Goal: Task Accomplishment & Management: Complete application form

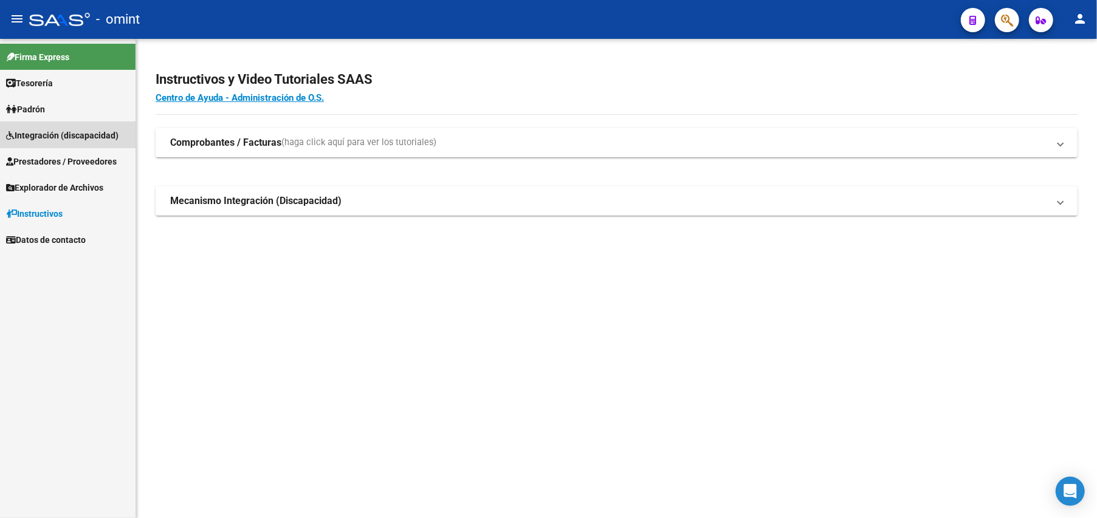
click at [78, 131] on span "Integración (discapacidad)" at bounding box center [62, 135] width 112 height 13
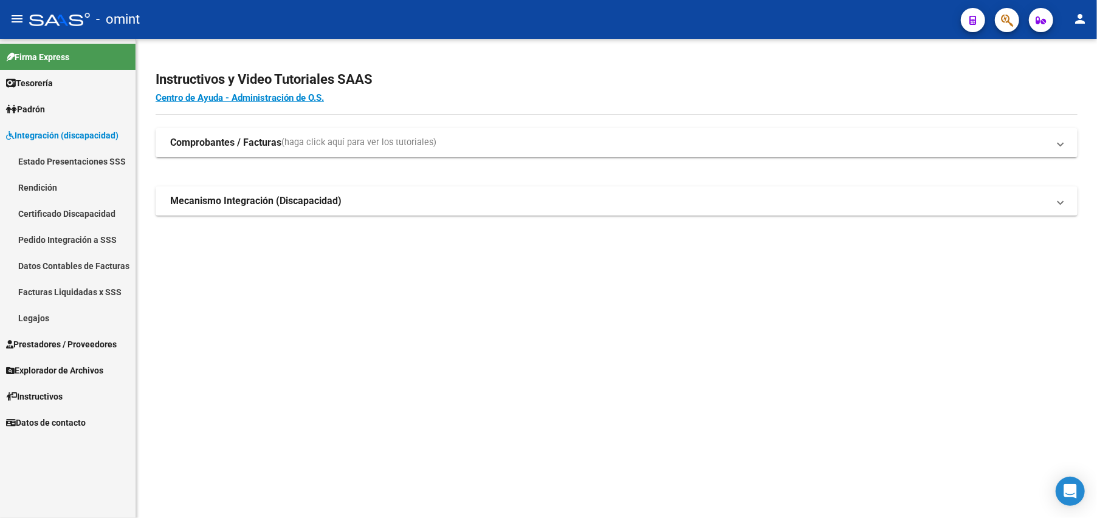
click at [35, 323] on link "Legajos" at bounding box center [67, 318] width 135 height 26
click at [35, 314] on link "Legajos" at bounding box center [67, 318] width 135 height 26
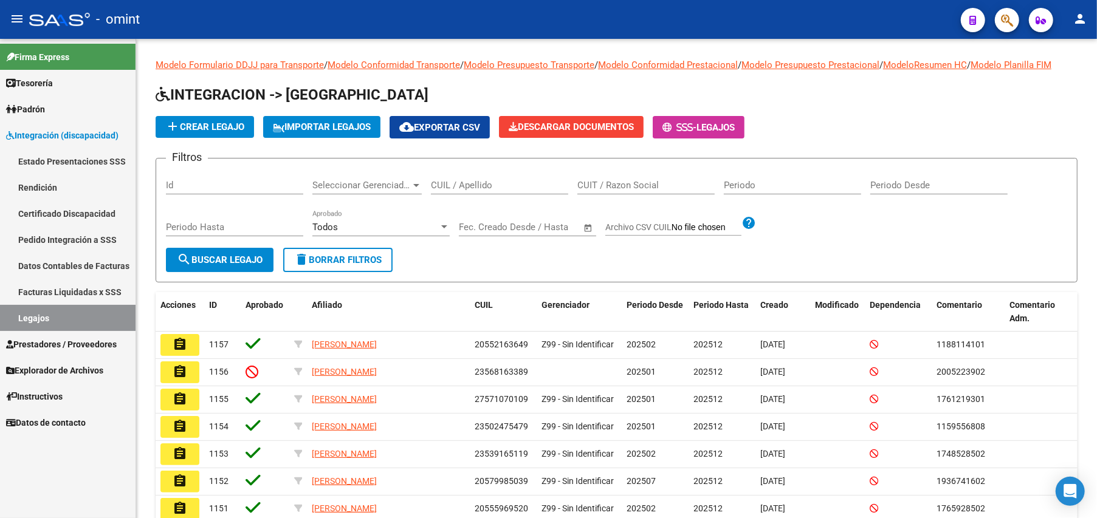
click at [35, 314] on link "Legajos" at bounding box center [67, 318] width 135 height 26
click at [460, 185] on input "CUIL / Apellido" at bounding box center [499, 185] width 137 height 11
paste input "27541717450"
type input "27541717450"
click at [236, 258] on span "search Buscar Legajo" at bounding box center [220, 260] width 86 height 11
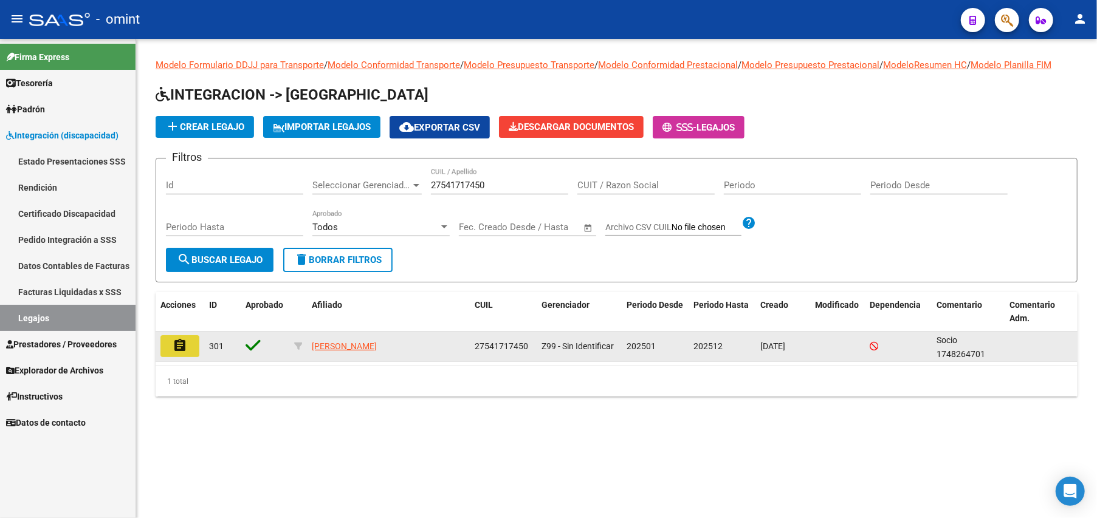
click at [193, 348] on button "assignment" at bounding box center [179, 346] width 39 height 22
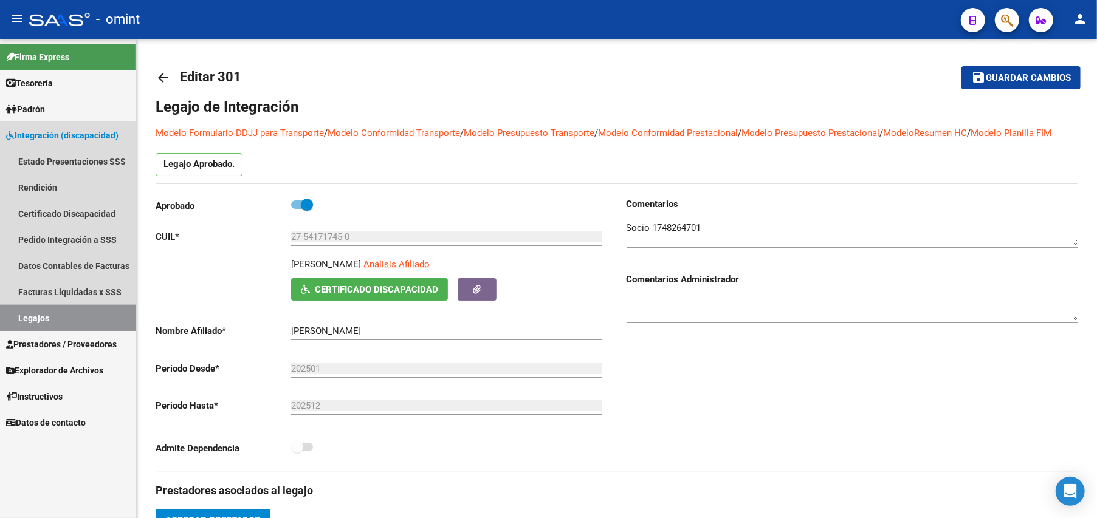
click at [35, 307] on link "Legajos" at bounding box center [67, 318] width 135 height 26
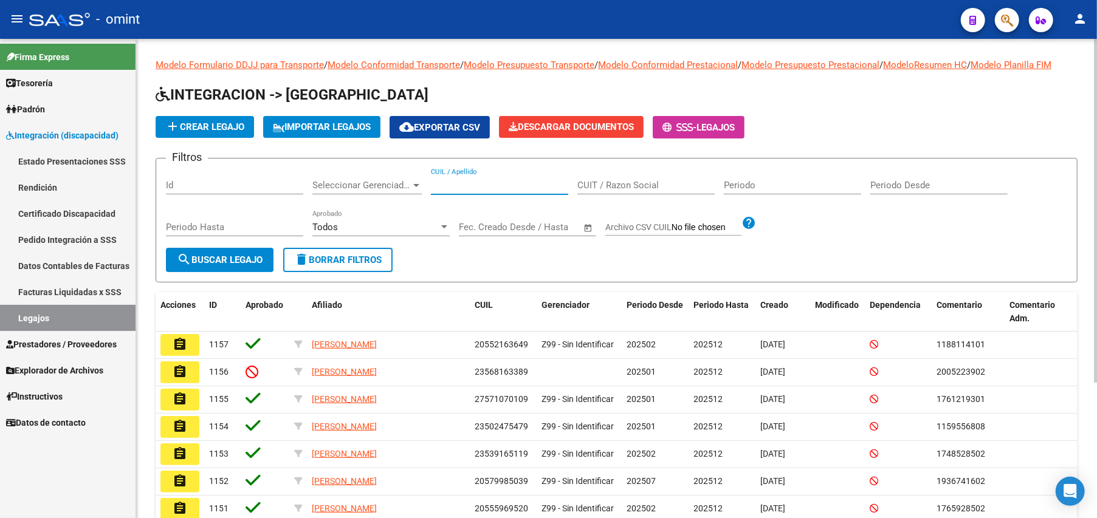
click at [482, 188] on input "CUIL / Apellido" at bounding box center [499, 185] width 137 height 11
click at [455, 173] on div "CUIL / Apellido" at bounding box center [499, 181] width 137 height 26
type input "20589779690"
click at [232, 258] on span "search Buscar Legajo" at bounding box center [220, 260] width 86 height 11
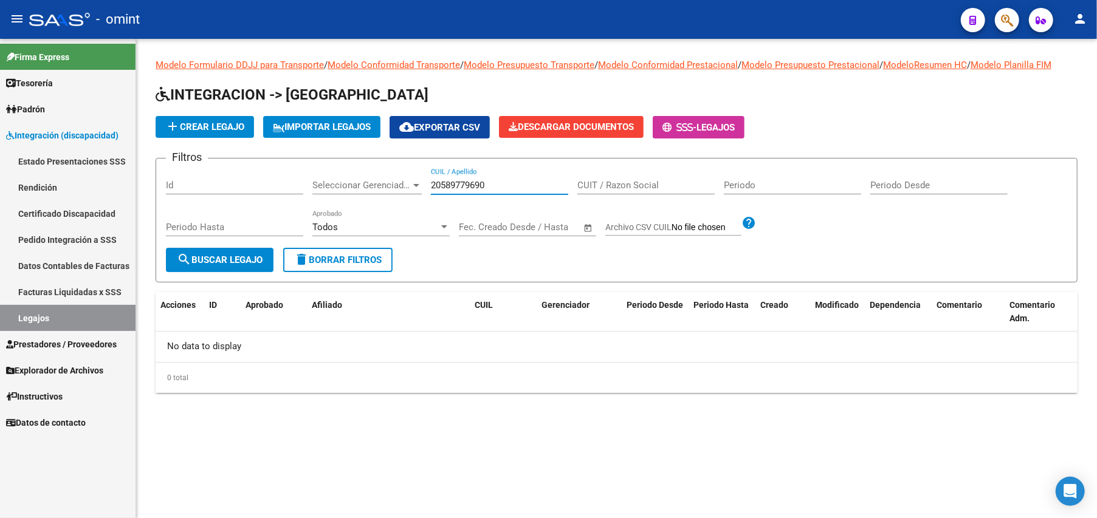
drag, startPoint x: 485, startPoint y: 180, endPoint x: 400, endPoint y: 180, distance: 85.1
click at [400, 180] on div "Filtros Id Seleccionar Gerenciador Seleccionar Gerenciador 20589779690 CUIL / A…" at bounding box center [616, 208] width 901 height 80
drag, startPoint x: 452, startPoint y: 181, endPoint x: 292, endPoint y: 437, distance: 302.1
click at [292, 437] on mat-sidenav-content "Modelo Formulario DDJJ para Transporte / Modelo Conformidad Transporte / Modelo…" at bounding box center [616, 278] width 961 height 479
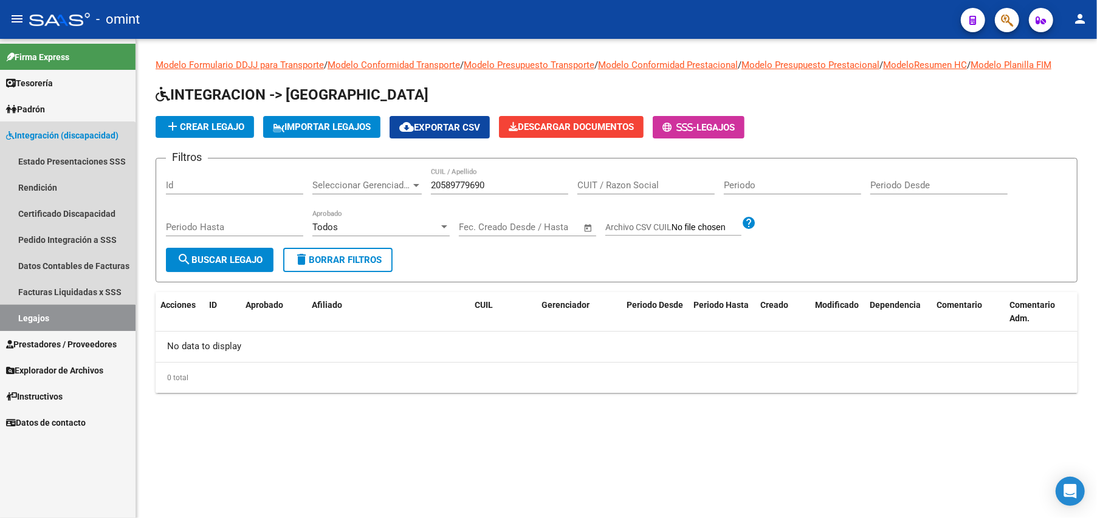
click at [32, 320] on link "Legajos" at bounding box center [67, 318] width 135 height 26
click at [39, 148] on link "Estado Presentaciones SSS" at bounding box center [67, 161] width 135 height 26
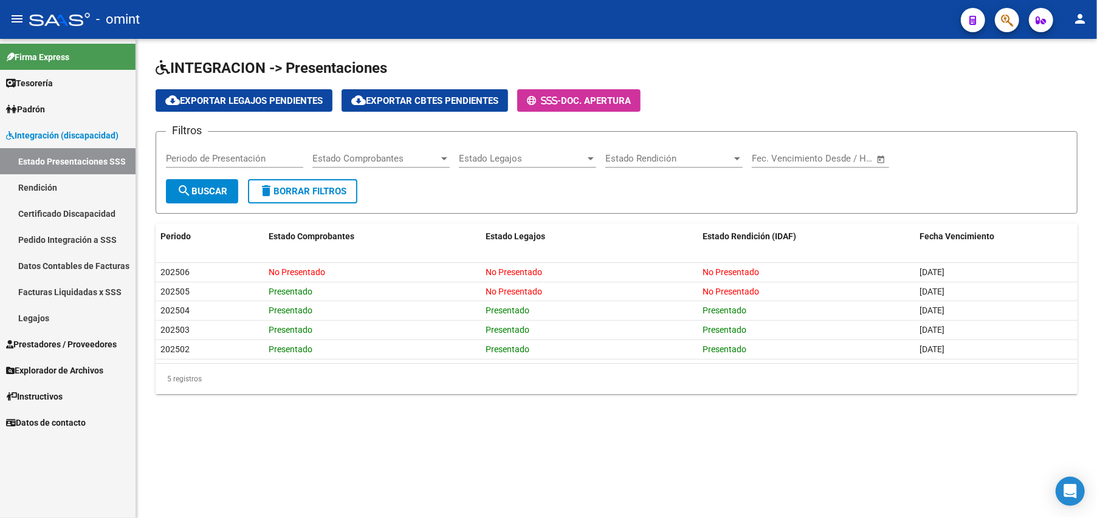
click at [81, 214] on link "Certificado Discapacidad" at bounding box center [67, 213] width 135 height 26
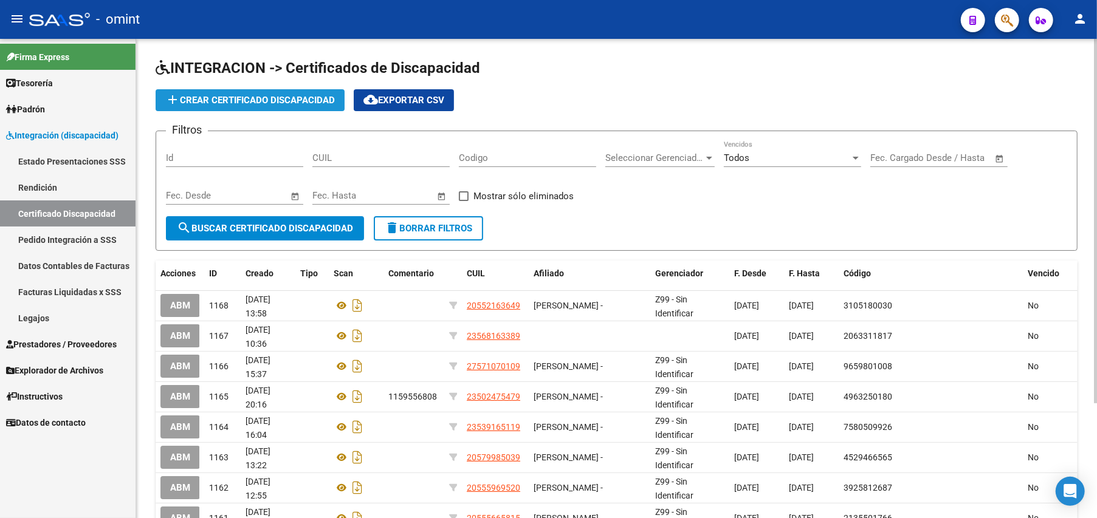
click at [260, 97] on span "add Crear Certificado Discapacidad" at bounding box center [250, 100] width 170 height 11
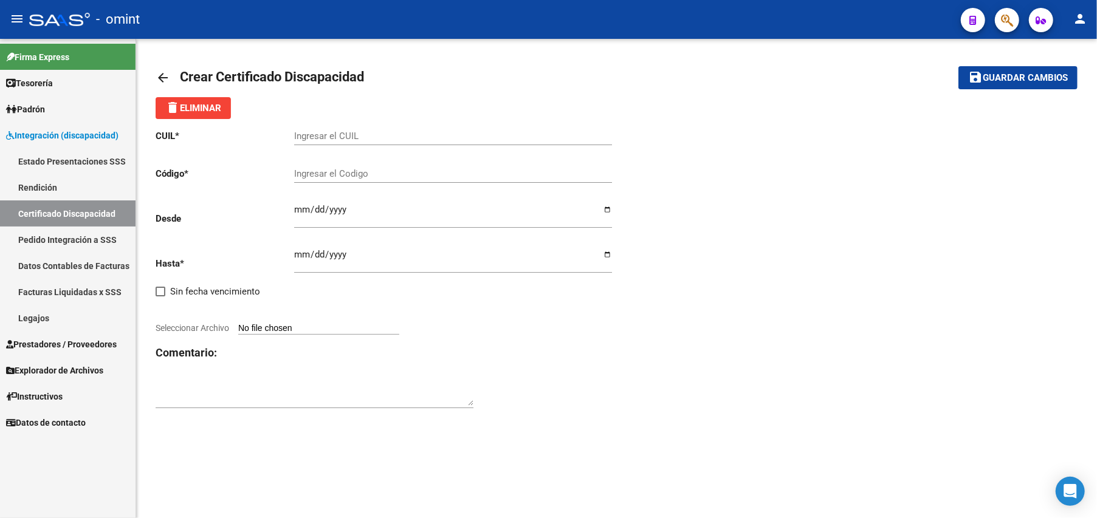
click at [353, 139] on input "Ingresar el CUIL" at bounding box center [453, 136] width 318 height 11
type input "20-58977969-0"
click at [343, 174] on input "Ingresar el Codigo" at bounding box center [453, 173] width 318 height 11
type input "6982130117"
click at [300, 215] on input "Ingresar fec. Desde" at bounding box center [453, 214] width 318 height 19
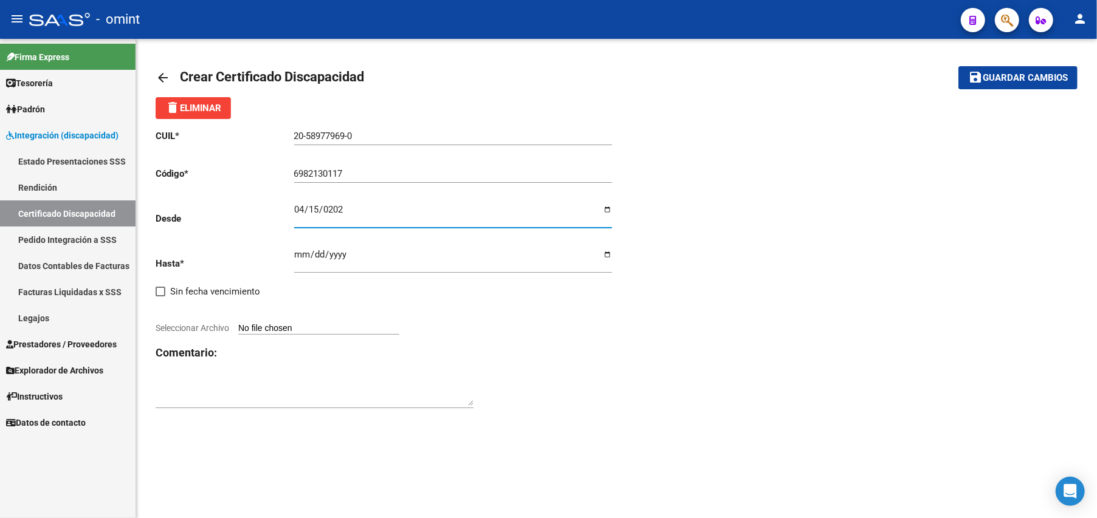
type input "[DATE]"
click at [297, 258] on input "Ingresar fec. Hasta" at bounding box center [453, 259] width 318 height 19
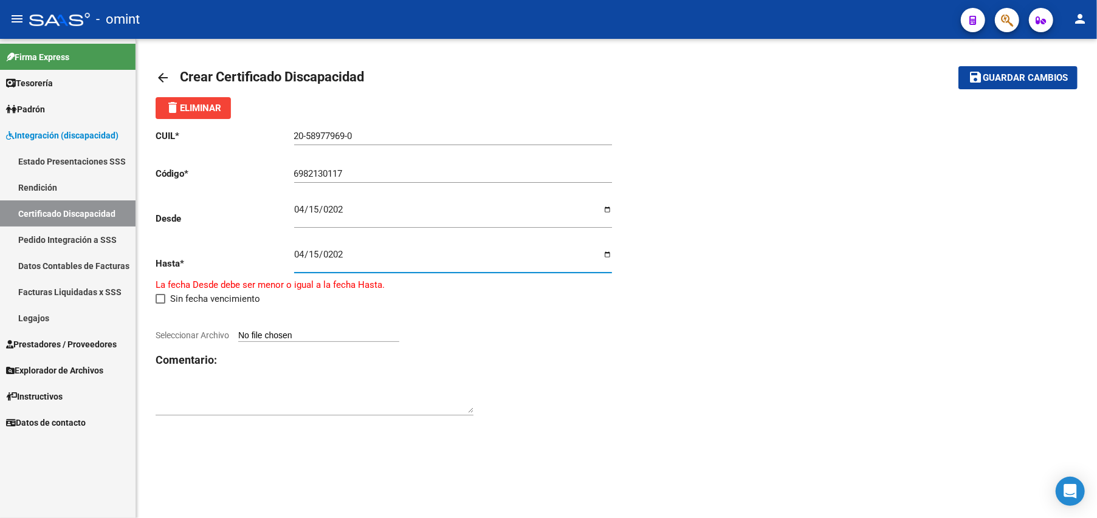
type input "[DATE]"
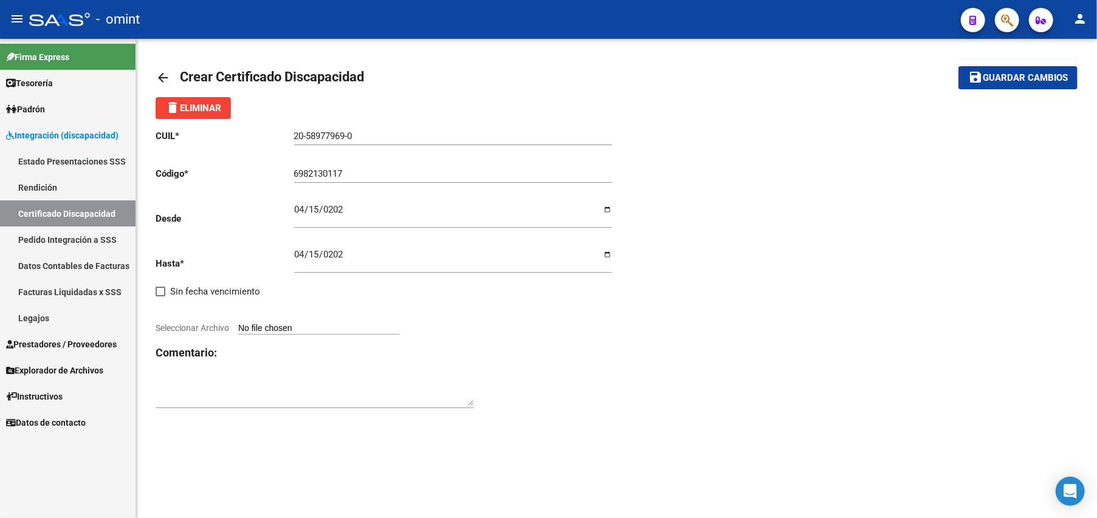
click at [327, 324] on input "Seleccionar Archivo" at bounding box center [318, 329] width 161 height 12
type input "C:\fakepath\CUD.pdf"
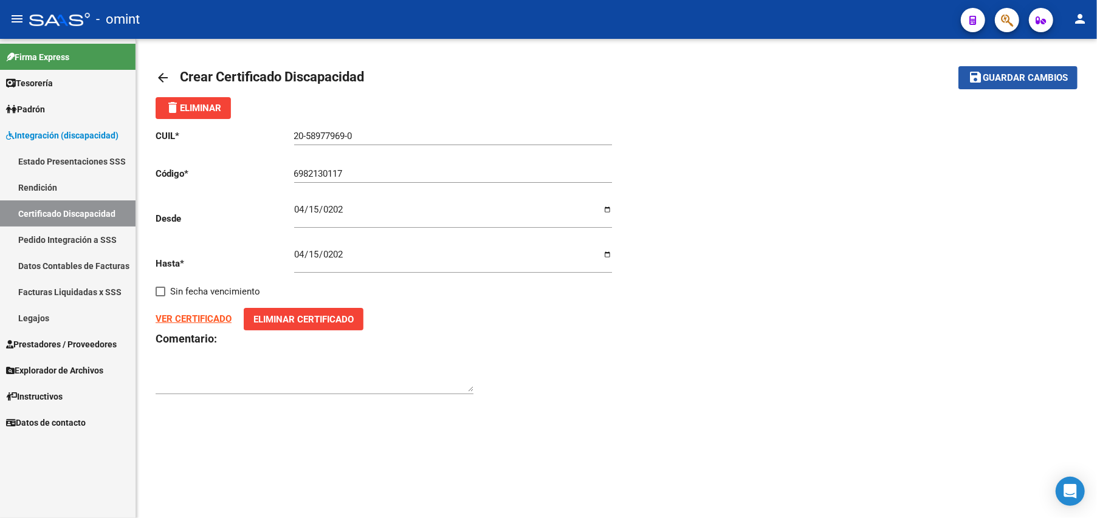
click at [1009, 81] on span "Guardar cambios" at bounding box center [1024, 78] width 85 height 11
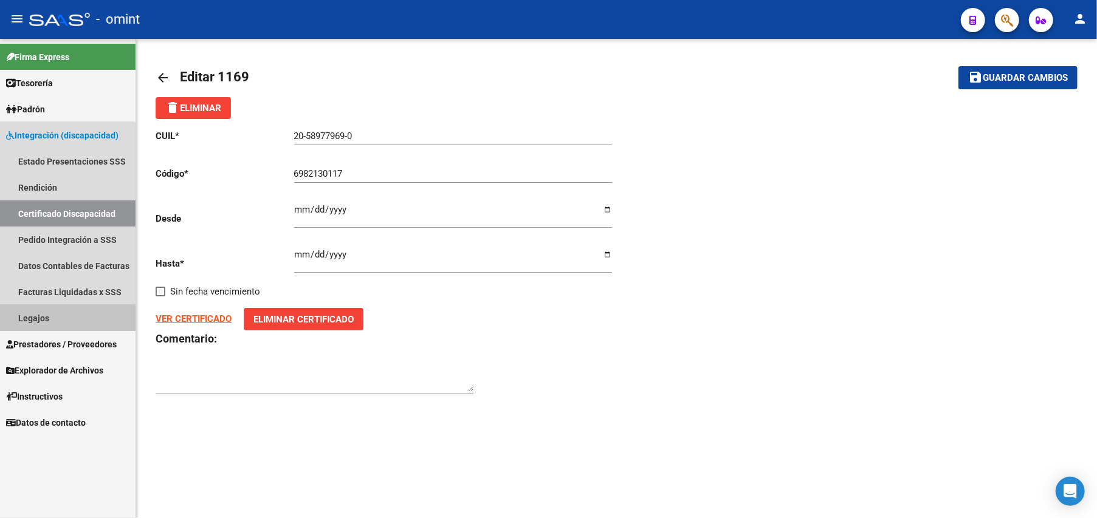
click at [44, 317] on link "Legajos" at bounding box center [67, 318] width 135 height 26
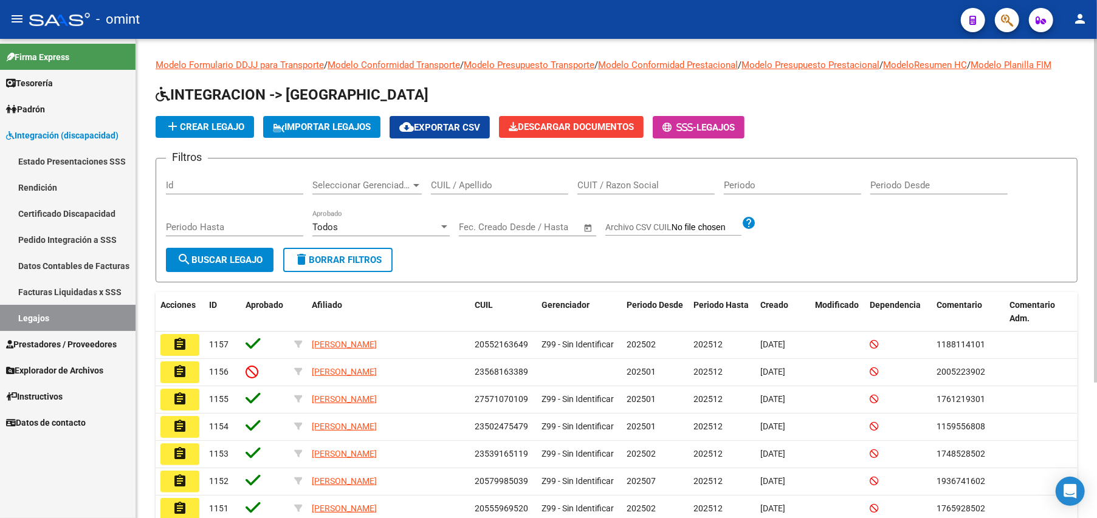
click at [490, 183] on input "CUIL / Apellido" at bounding box center [499, 185] width 137 height 11
type input "20589779690"
click at [243, 256] on span "search Buscar Legajo" at bounding box center [220, 260] width 86 height 11
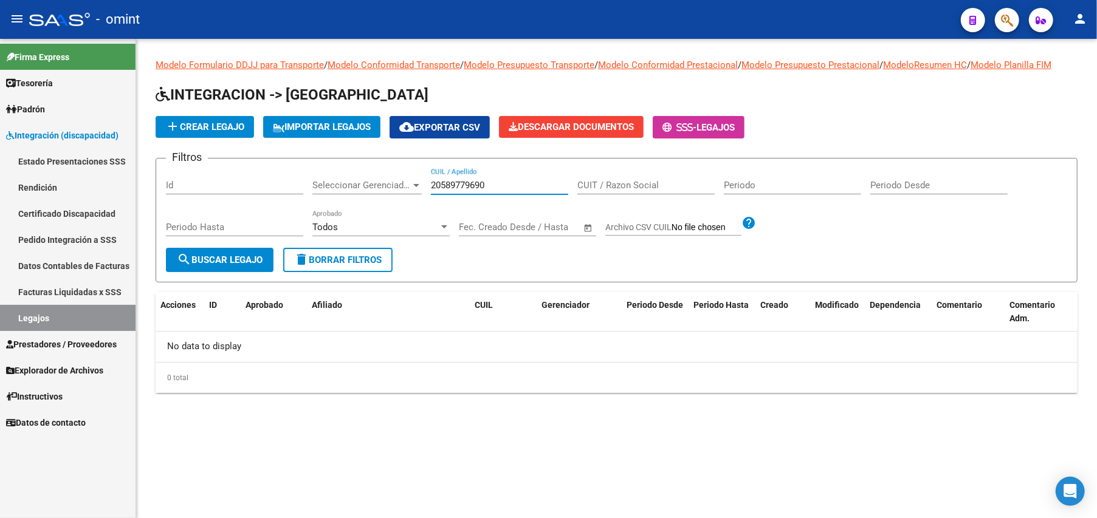
drag, startPoint x: 491, startPoint y: 182, endPoint x: 373, endPoint y: 182, distance: 118.5
click at [373, 182] on div "Filtros Id Seleccionar Gerenciador Seleccionar Gerenciador 20589779690 CUIL / A…" at bounding box center [616, 208] width 901 height 80
click at [216, 122] on span "add Crear Legajo" at bounding box center [204, 127] width 79 height 11
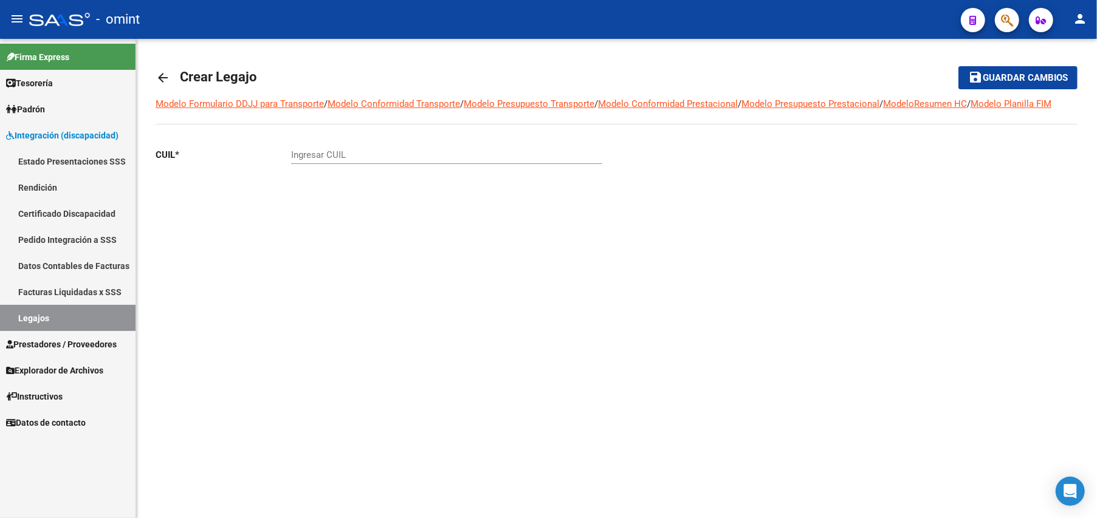
click at [338, 146] on div "Ingresar CUIL" at bounding box center [446, 151] width 311 height 26
click at [339, 149] on input "Ingresar CUIL" at bounding box center [446, 154] width 311 height 11
paste input "20-58977969-0"
type input "20-58977969-0"
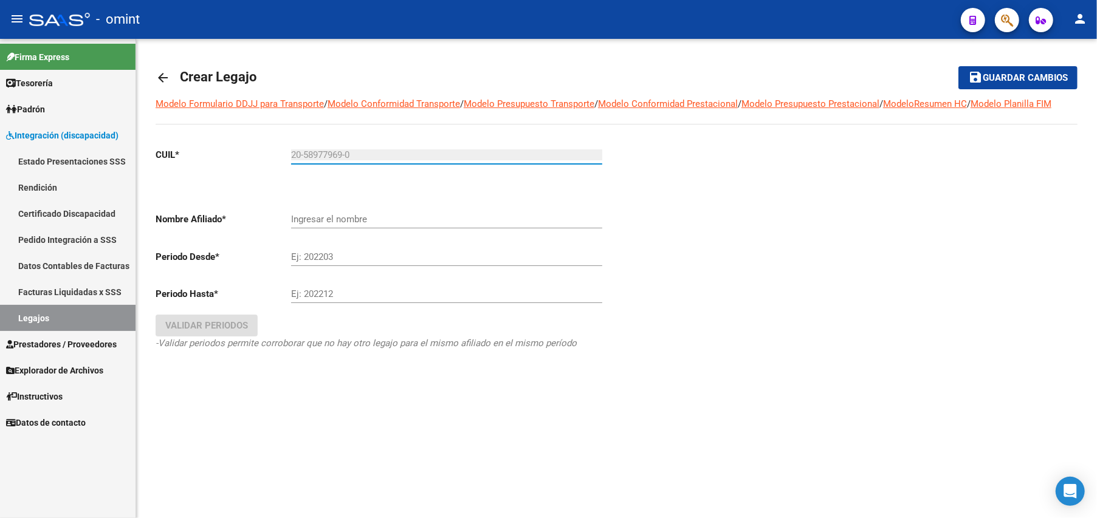
type input "[PERSON_NAME]"
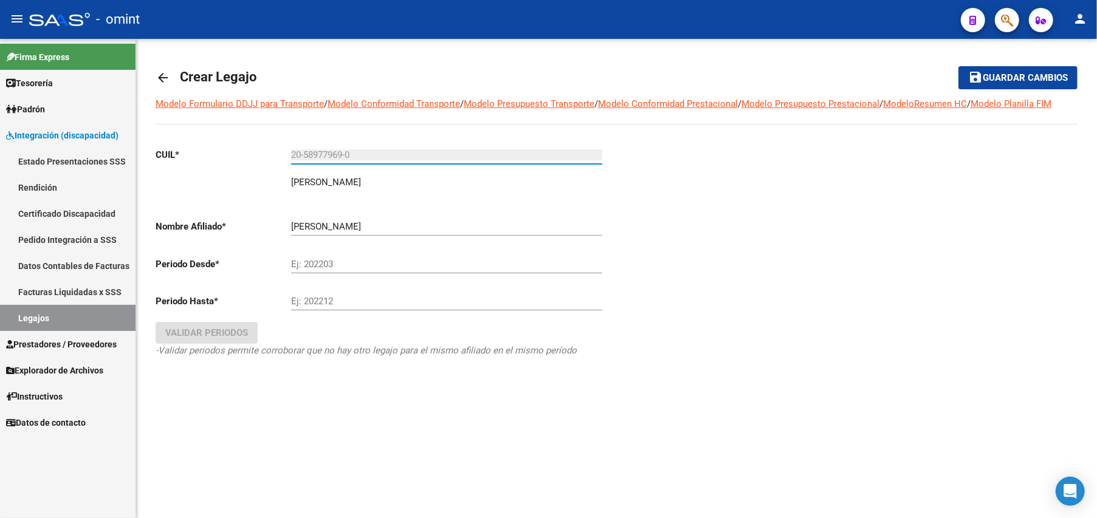
type input "20-58977969-0"
click at [278, 202] on div "CUIL * 20-58977969-0 Ingresar CUIL [PERSON_NAME] [PERSON_NAME] Nombre Afiliado …" at bounding box center [381, 264] width 451 height 253
click at [320, 261] on input "Ej: 202203" at bounding box center [446, 264] width 311 height 11
type input "202506"
click at [312, 301] on input "Ej: 202212" at bounding box center [446, 301] width 311 height 11
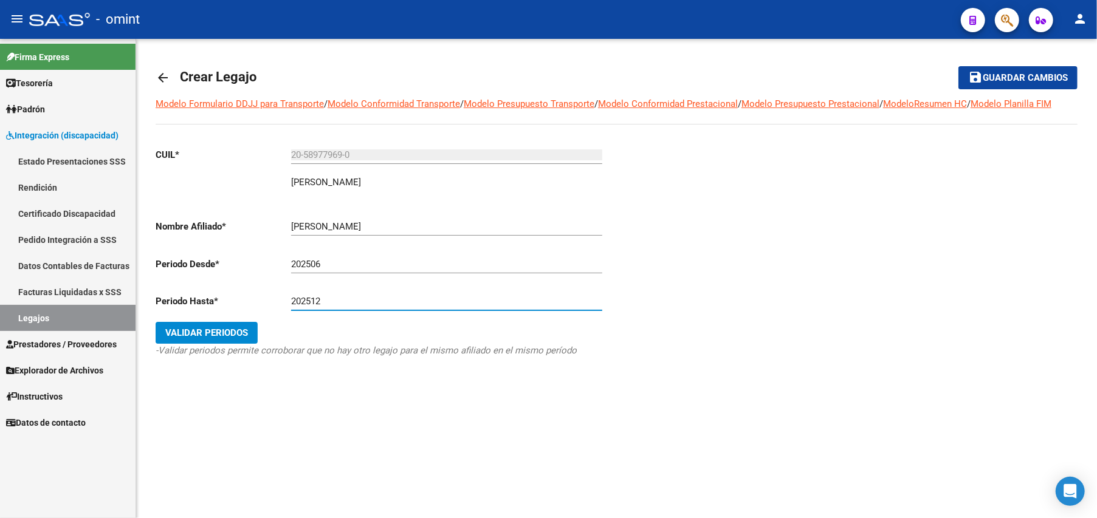
type input "202512"
click at [214, 336] on span "Validar Periodos" at bounding box center [206, 332] width 83 height 11
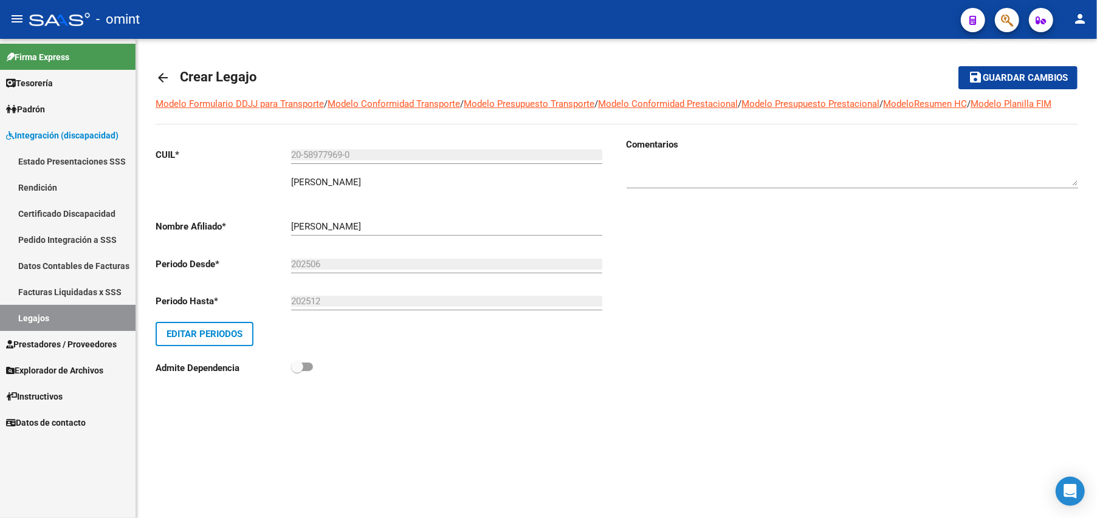
click at [705, 179] on textarea at bounding box center [851, 174] width 451 height 24
paste textarea "1952539302"
type textarea "SOCIO 1952539302"
click at [1027, 79] on span "Guardar cambios" at bounding box center [1024, 78] width 85 height 11
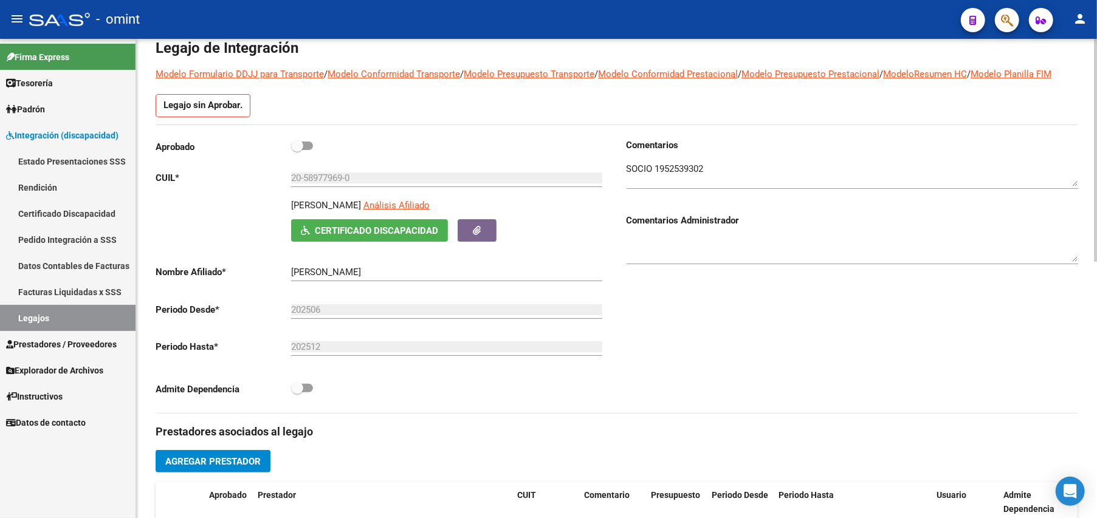
scroll to position [243, 0]
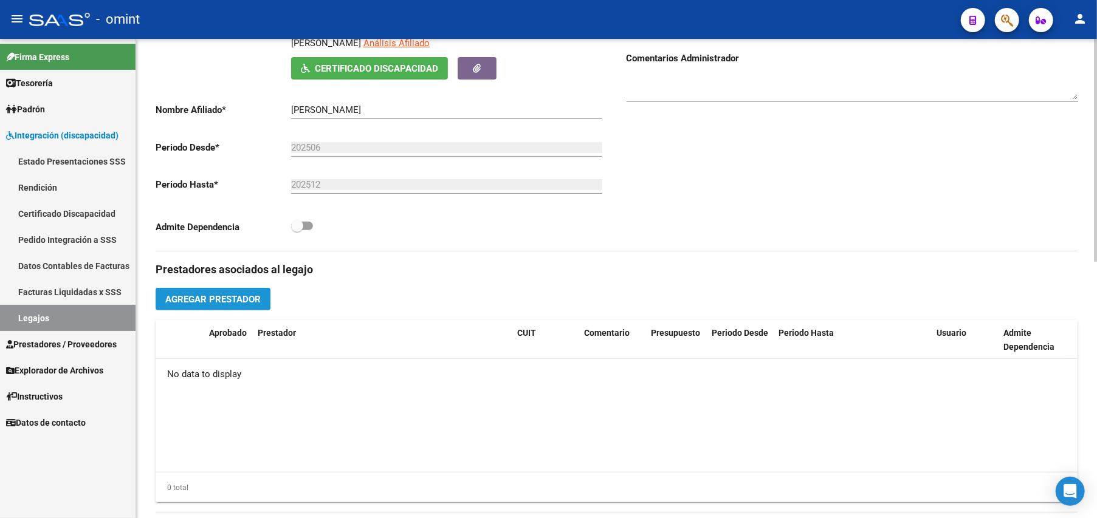
click at [220, 292] on button "Agregar Prestador" at bounding box center [213, 299] width 115 height 22
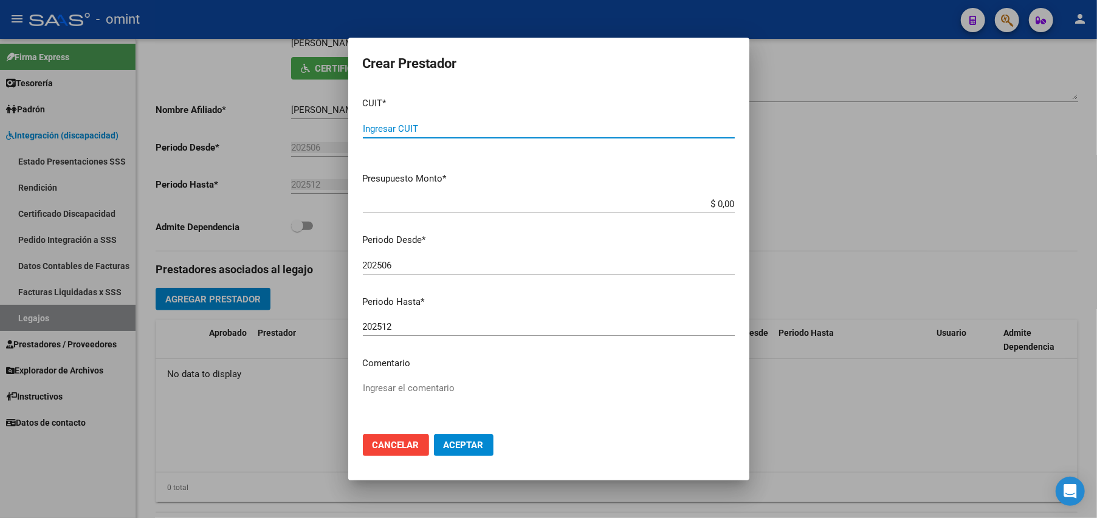
click at [414, 129] on input "Ingresar CUIT" at bounding box center [549, 128] width 372 height 11
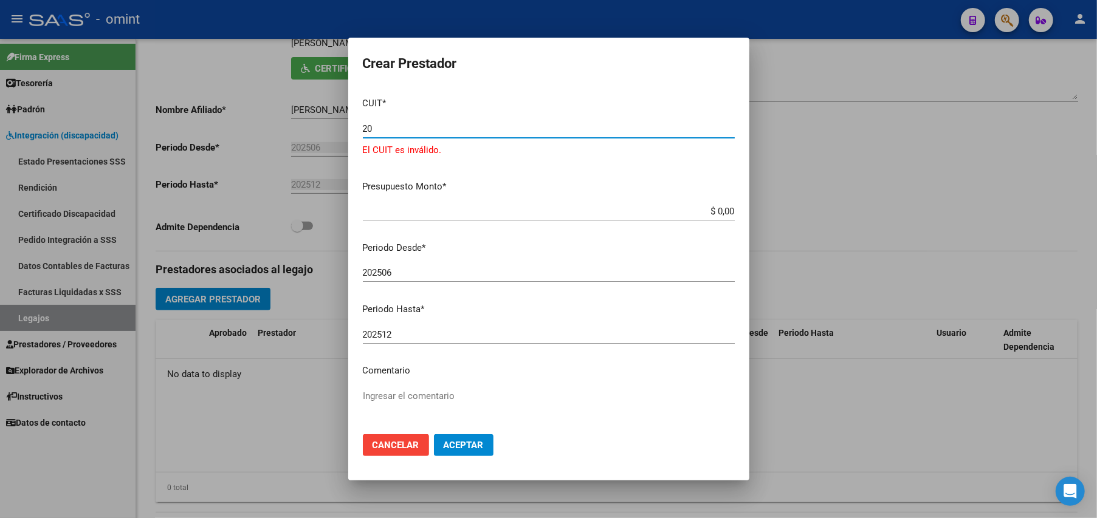
type input "2"
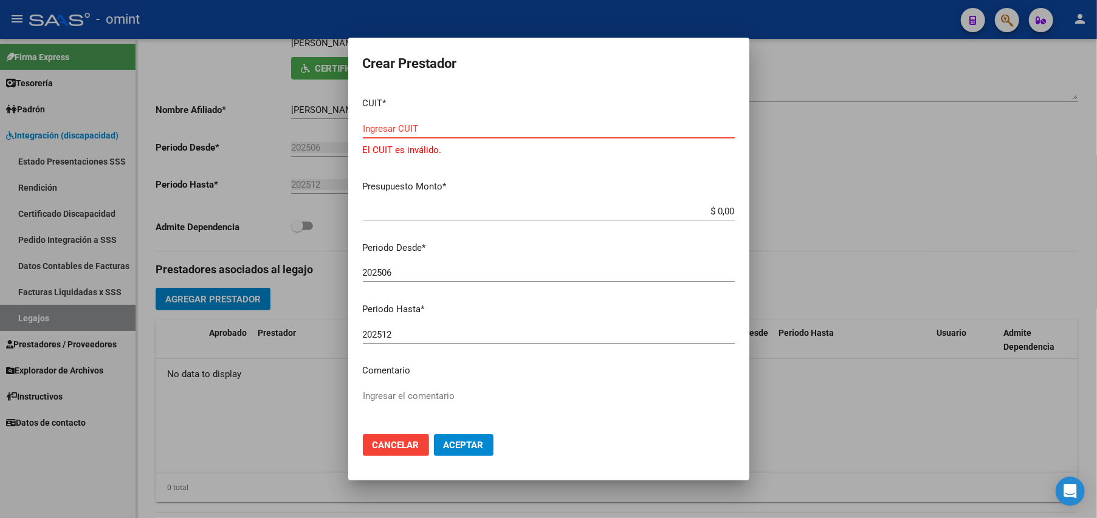
click at [423, 128] on input "Ingresar CUIT" at bounding box center [549, 128] width 372 height 11
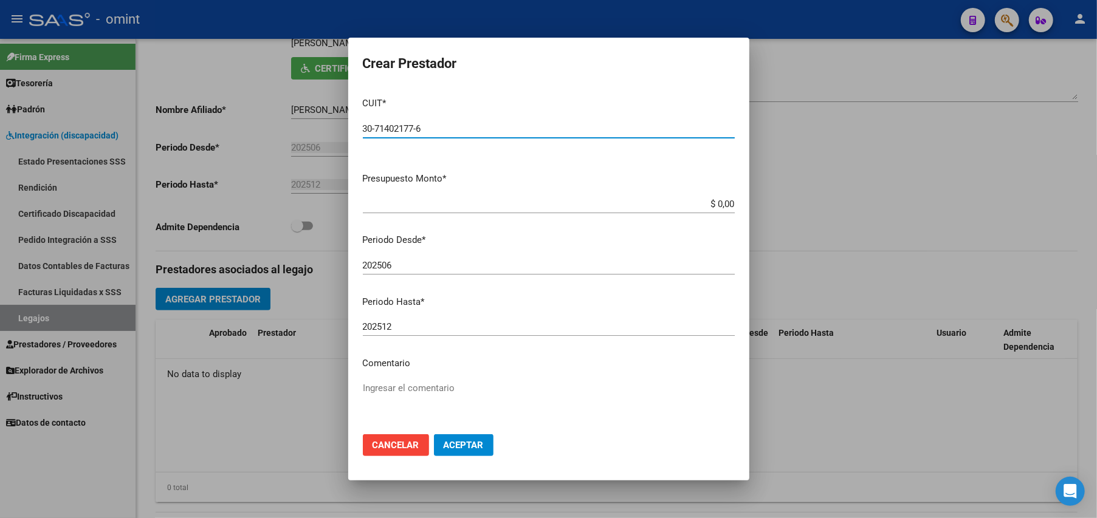
type input "30-71402177-6"
click at [426, 188] on mat-dialog-content "CUIT * 30-71402177-6 Ingresar CUIT ARCA Padrón Presupuesto Monto * $ 0,00 Ingre…" at bounding box center [548, 255] width 401 height 337
click at [423, 197] on div "$ 0,00 Ingresar el monto" at bounding box center [549, 204] width 372 height 18
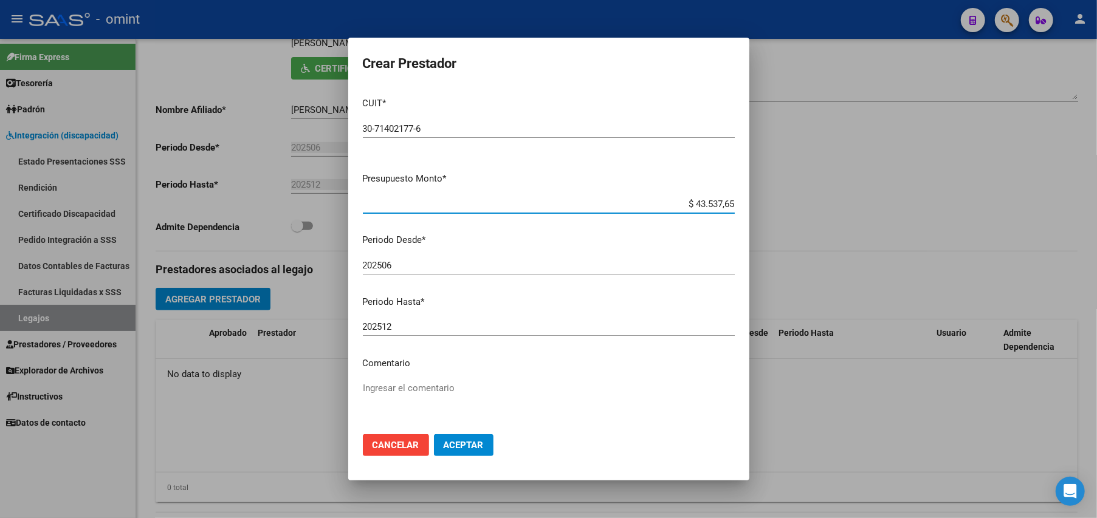
type input "$ 435.376,56"
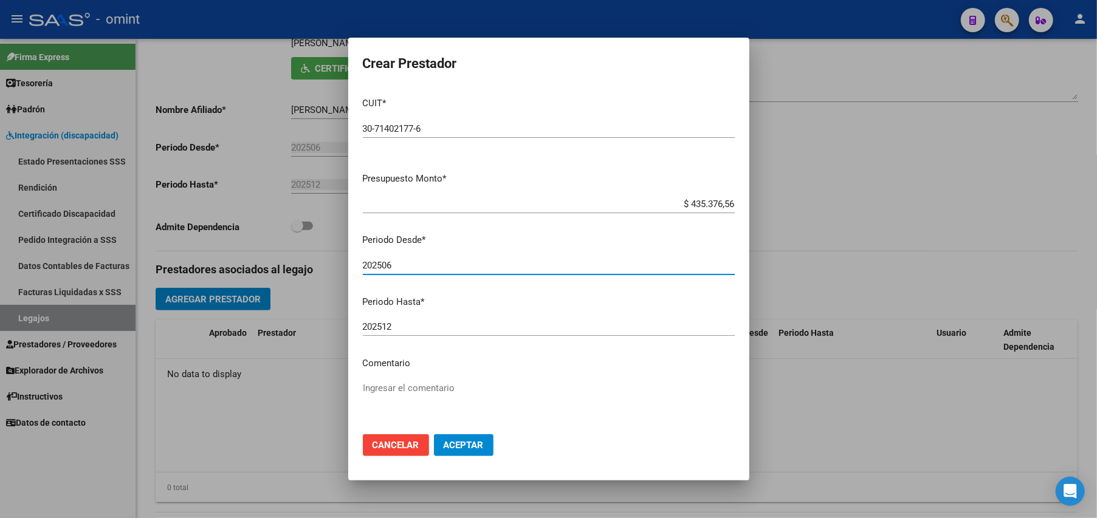
click at [411, 261] on input "202506" at bounding box center [549, 265] width 372 height 11
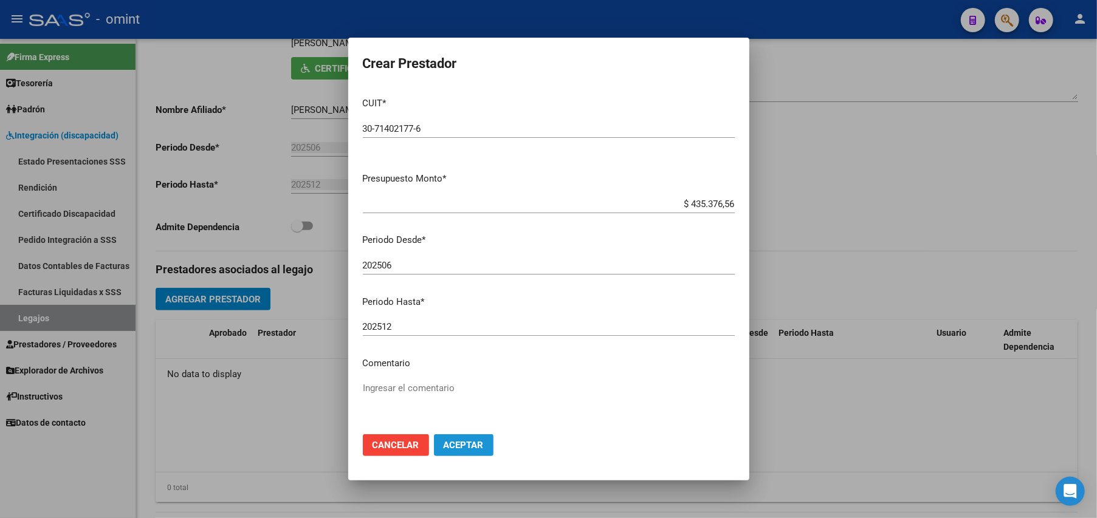
click at [470, 442] on span "Aceptar" at bounding box center [463, 445] width 40 height 11
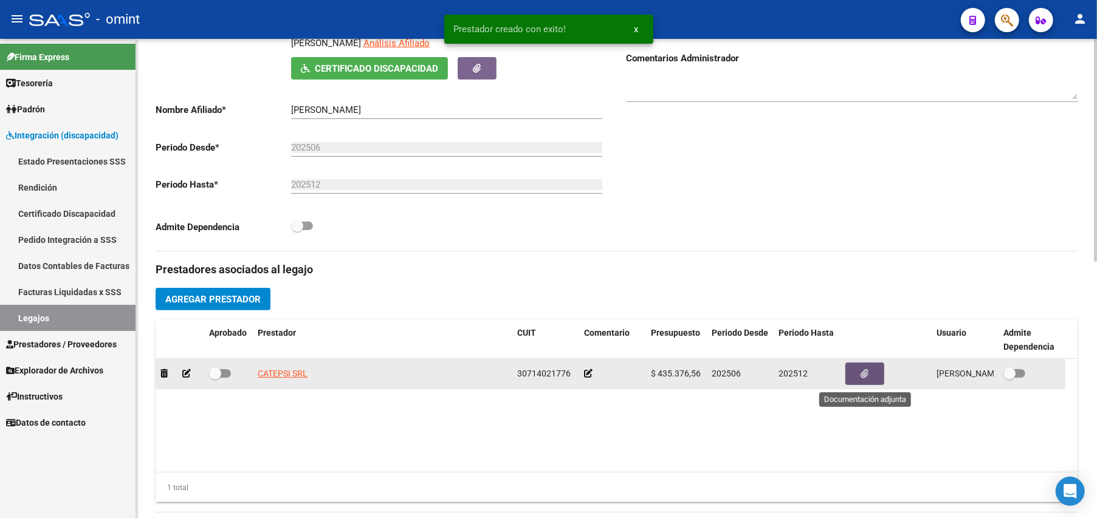
click at [874, 372] on button "button" at bounding box center [864, 374] width 39 height 22
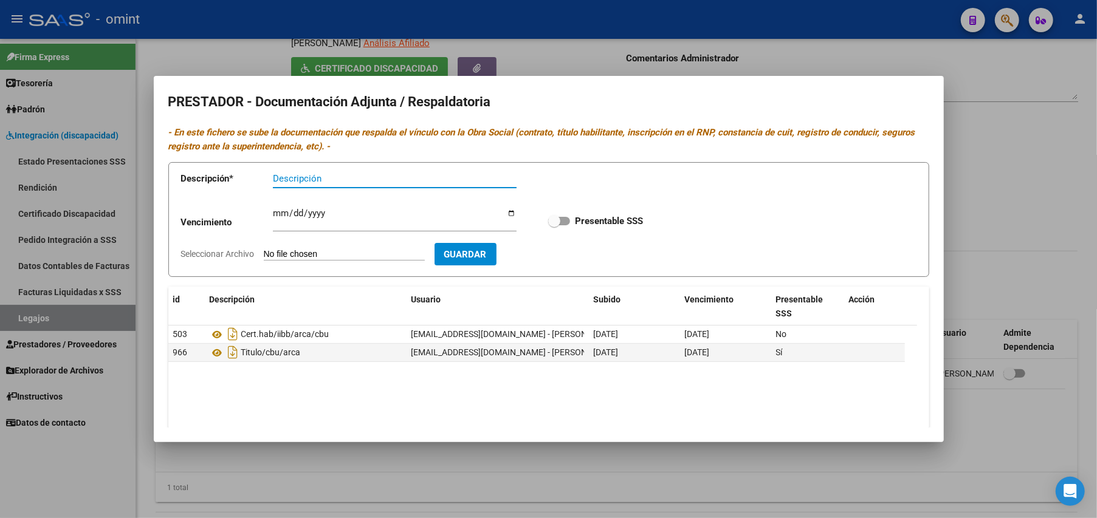
click at [367, 253] on input "Seleccionar Archivo" at bounding box center [344, 255] width 161 height 12
type input "C:\fakepath\OM_CONF_INFOR_PLAN_PRESU.pdf"
click at [323, 178] on input "Descripción" at bounding box center [395, 178] width 244 height 11
type input "O"
click at [299, 248] on form "Descripción * OM_ Descripción Vencimiento Ingresar vencimiento Presentable SSS …" at bounding box center [548, 219] width 761 height 115
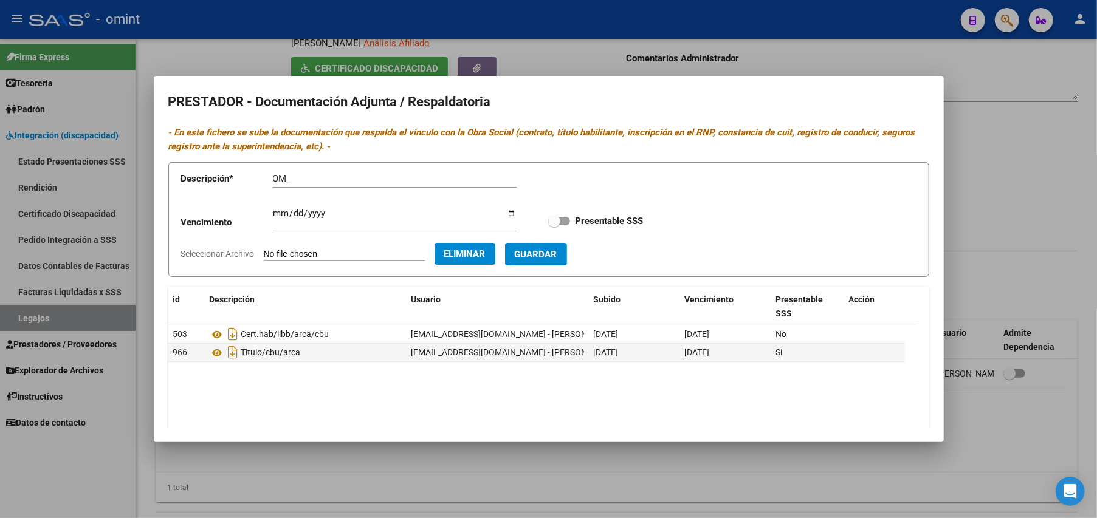
click at [321, 173] on input "OM_" at bounding box center [395, 178] width 244 height 11
type input "OM_CONF_INF_PLAN_PRESU"
click at [278, 211] on input "Ingresar vencimiento" at bounding box center [395, 217] width 244 height 19
click at [557, 253] on span "Guardar" at bounding box center [536, 254] width 43 height 11
checkbox input "true"
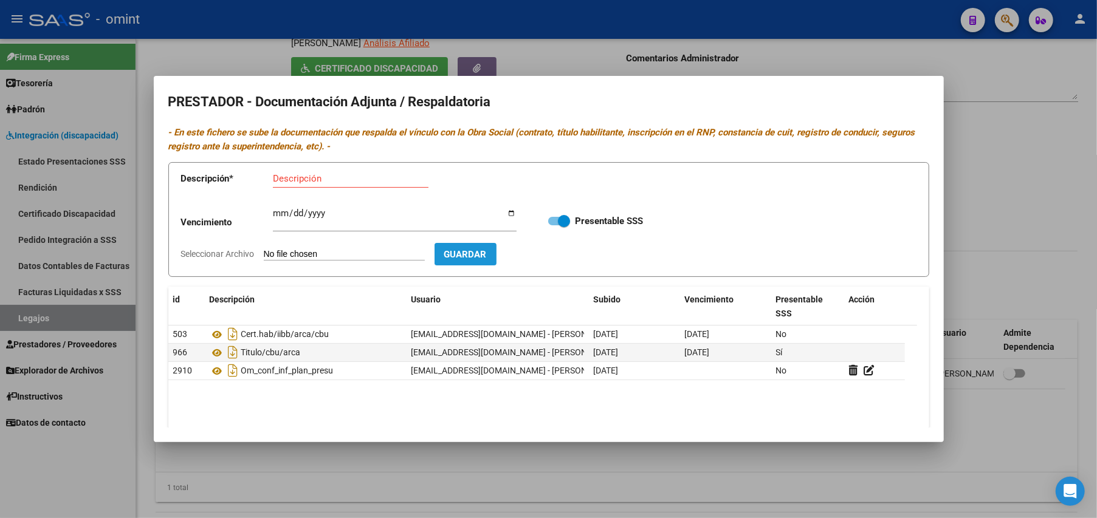
click at [496, 248] on button "Guardar" at bounding box center [465, 254] width 62 height 22
click at [1019, 210] on div at bounding box center [548, 259] width 1097 height 518
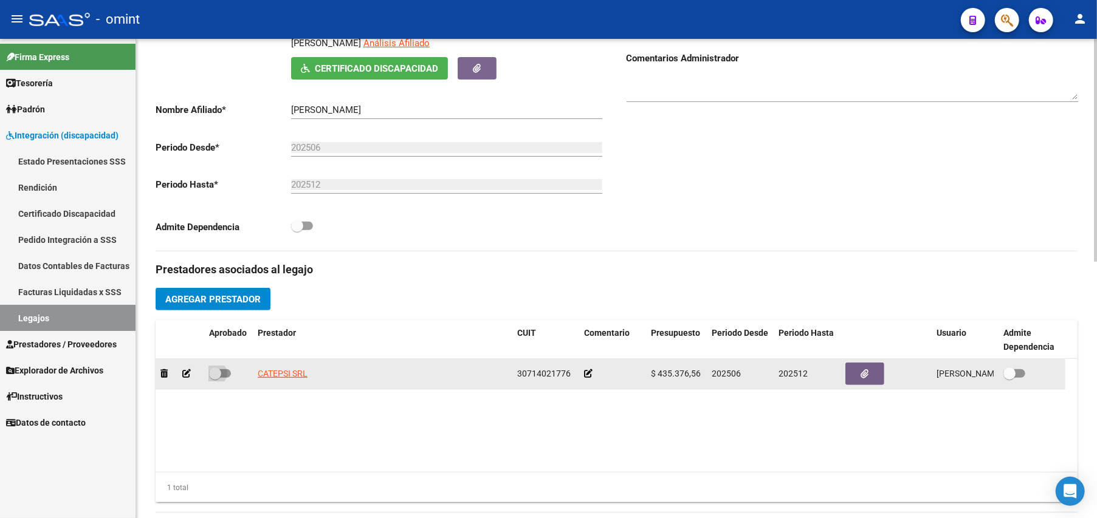
click at [225, 374] on span at bounding box center [220, 373] width 22 height 9
click at [215, 378] on input "checkbox" at bounding box center [214, 378] width 1 height 1
checkbox input "true"
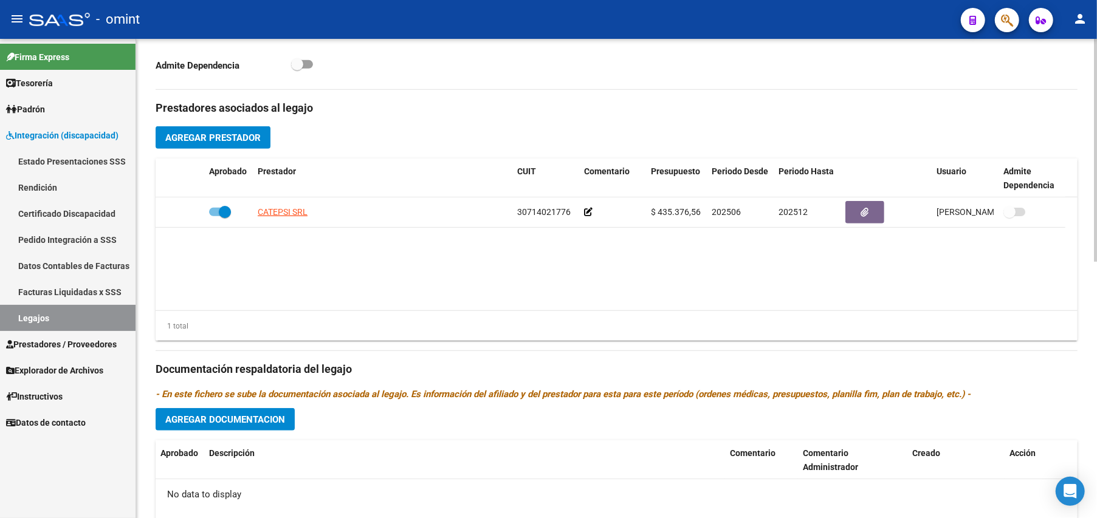
scroll to position [550, 0]
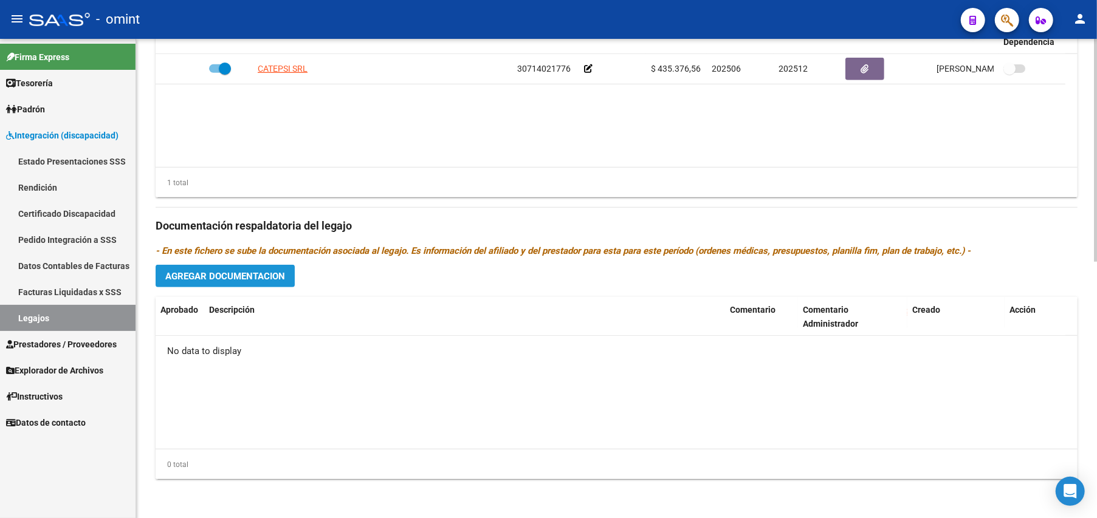
click at [252, 280] on span "Agregar Documentacion" at bounding box center [225, 276] width 120 height 11
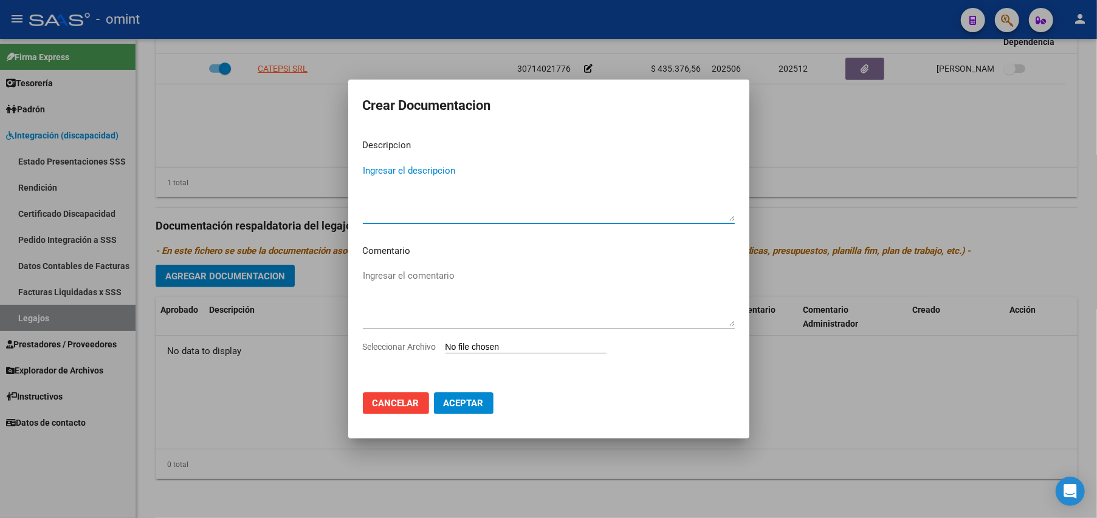
click at [424, 210] on textarea "Ingresar el descripcion" at bounding box center [549, 192] width 372 height 57
click at [533, 342] on input "Seleccionar Archivo" at bounding box center [525, 348] width 161 height 12
type input "C:\fakepath\Hab_Categ_Cbu_Cuit.pdf"
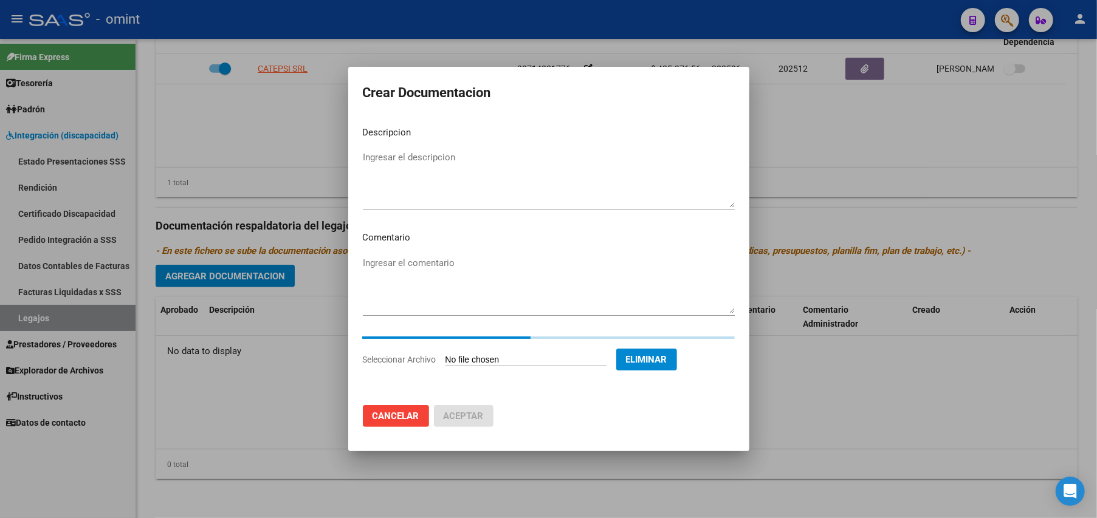
click at [400, 191] on textarea "Ingresar el descripcion" at bounding box center [549, 179] width 372 height 57
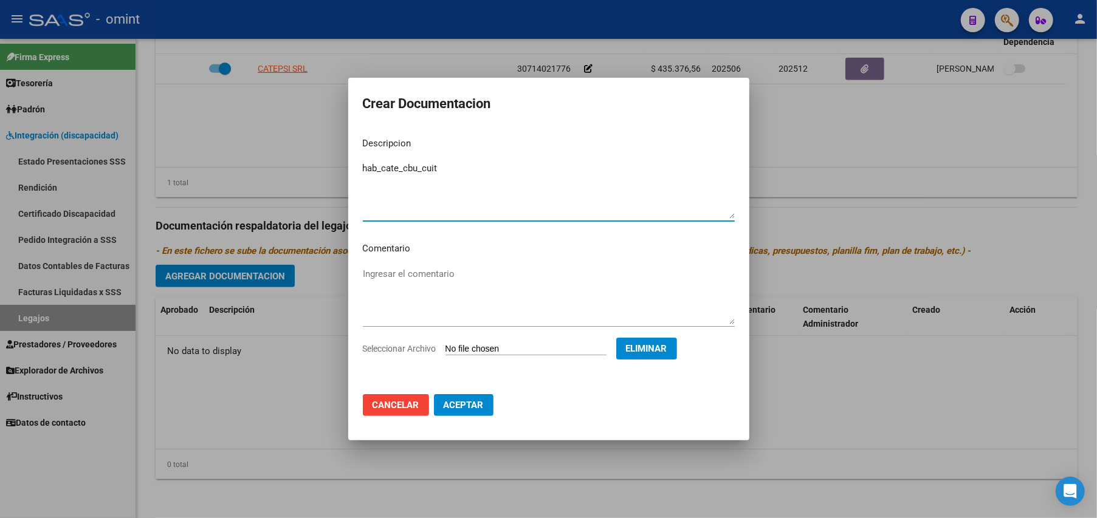
type textarea "hab_cate_cbu_cuit"
click at [453, 400] on span "Aceptar" at bounding box center [463, 405] width 40 height 11
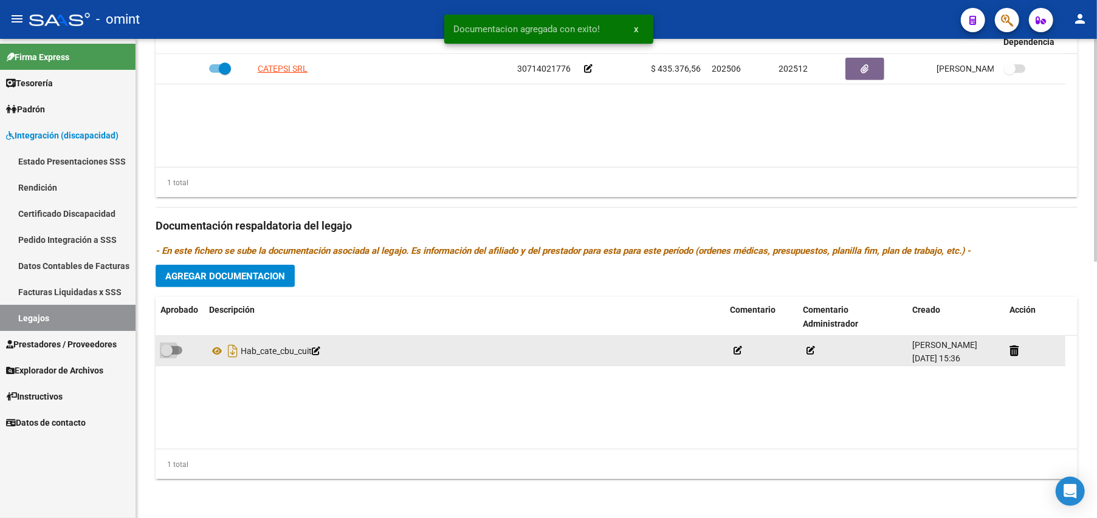
click at [179, 345] on label at bounding box center [171, 350] width 22 height 15
click at [166, 355] on input "checkbox" at bounding box center [166, 355] width 1 height 1
checkbox input "true"
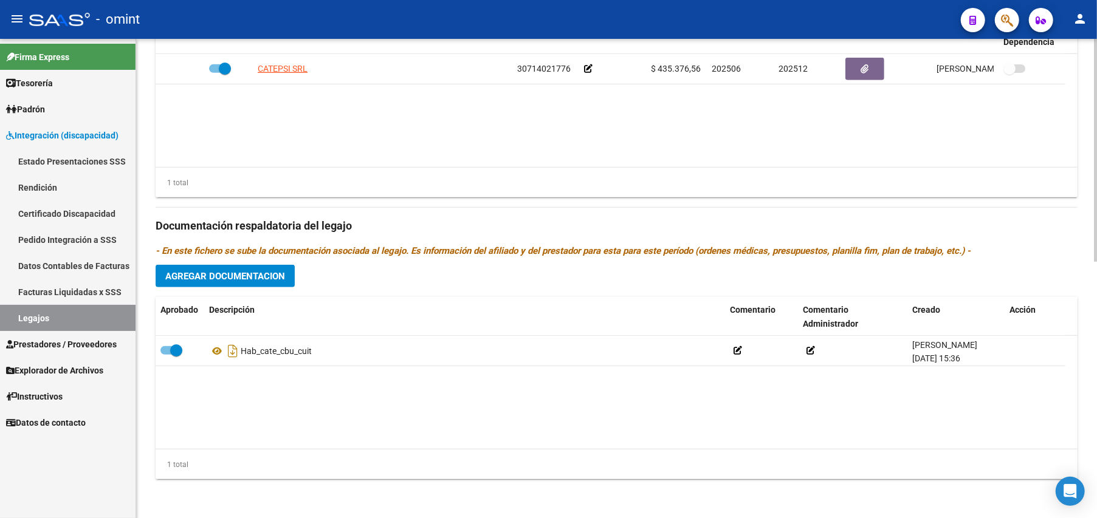
scroll to position [307, 0]
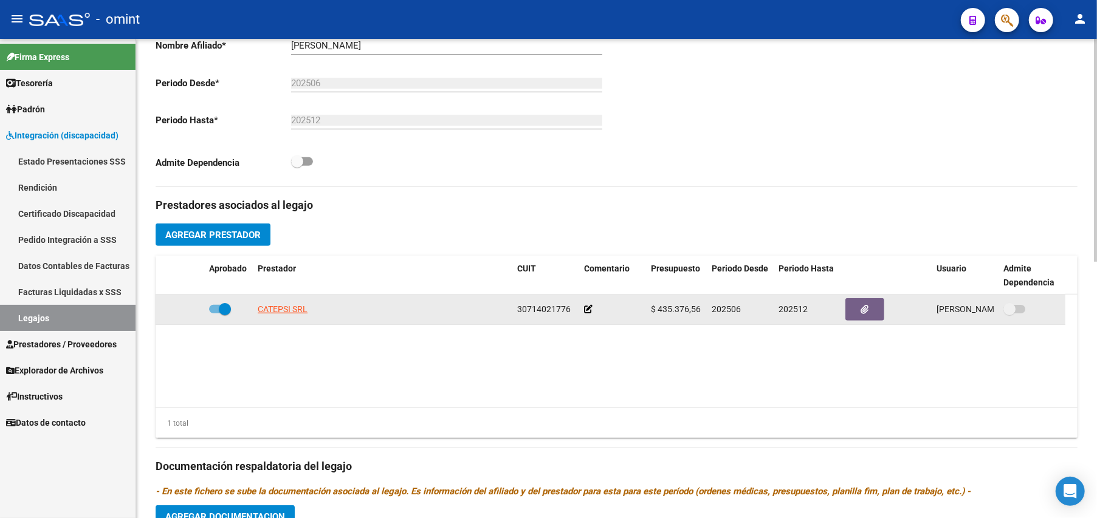
click at [584, 313] on icon at bounding box center [588, 309] width 9 height 9
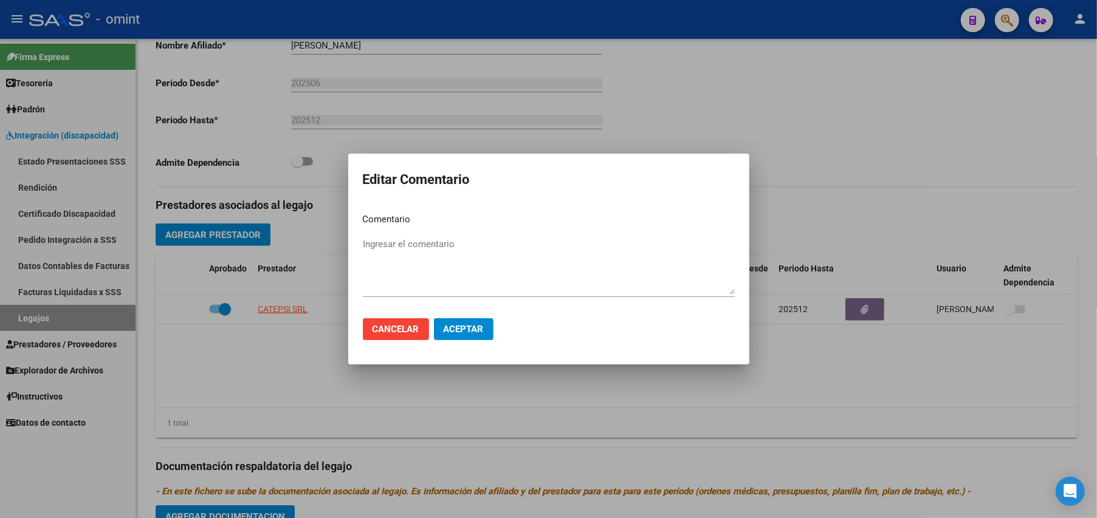
click at [923, 373] on div at bounding box center [548, 259] width 1097 height 518
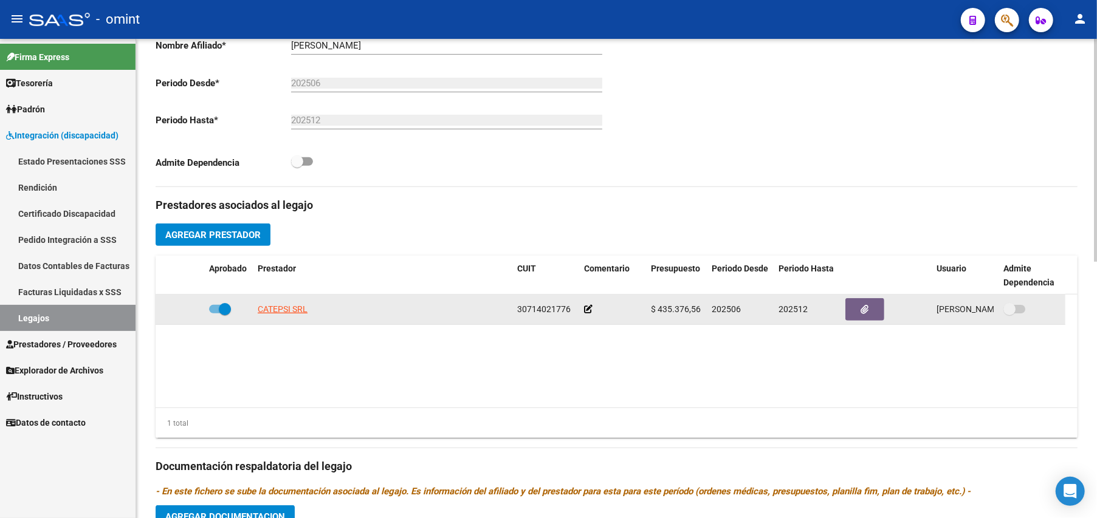
click at [587, 312] on icon at bounding box center [588, 309] width 9 height 9
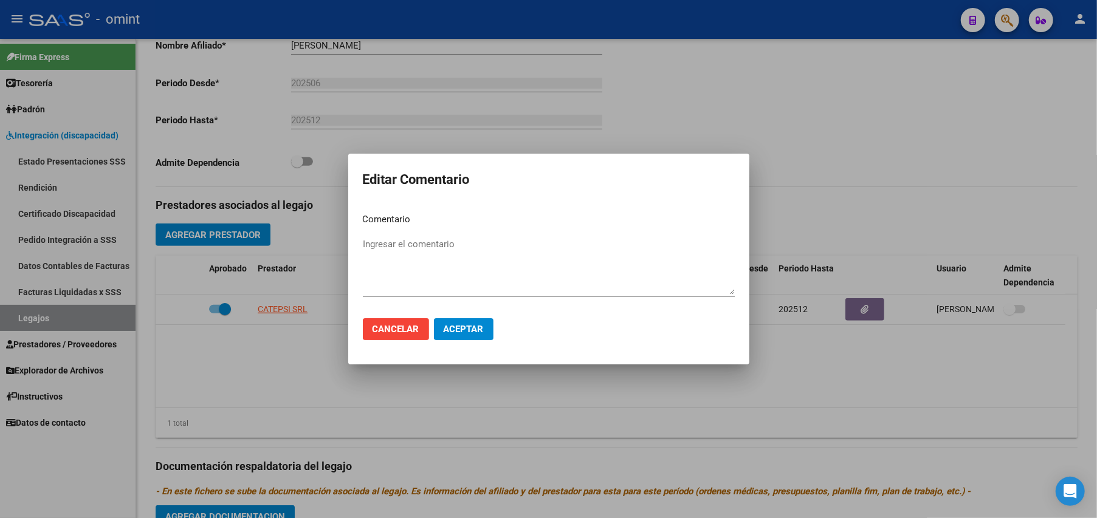
click at [885, 137] on div at bounding box center [548, 259] width 1097 height 518
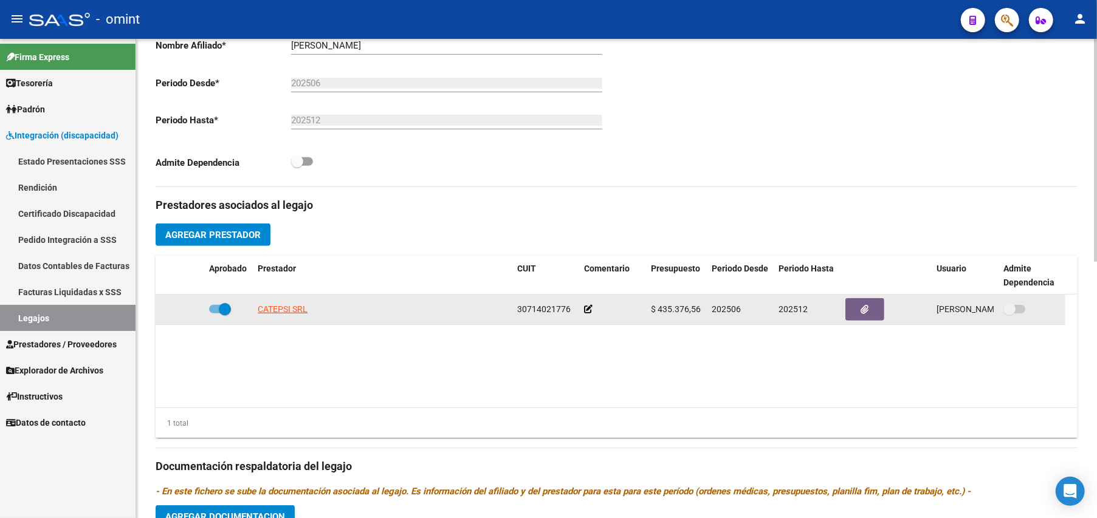
click at [593, 312] on div at bounding box center [612, 310] width 57 height 14
click at [584, 312] on icon at bounding box center [588, 309] width 9 height 9
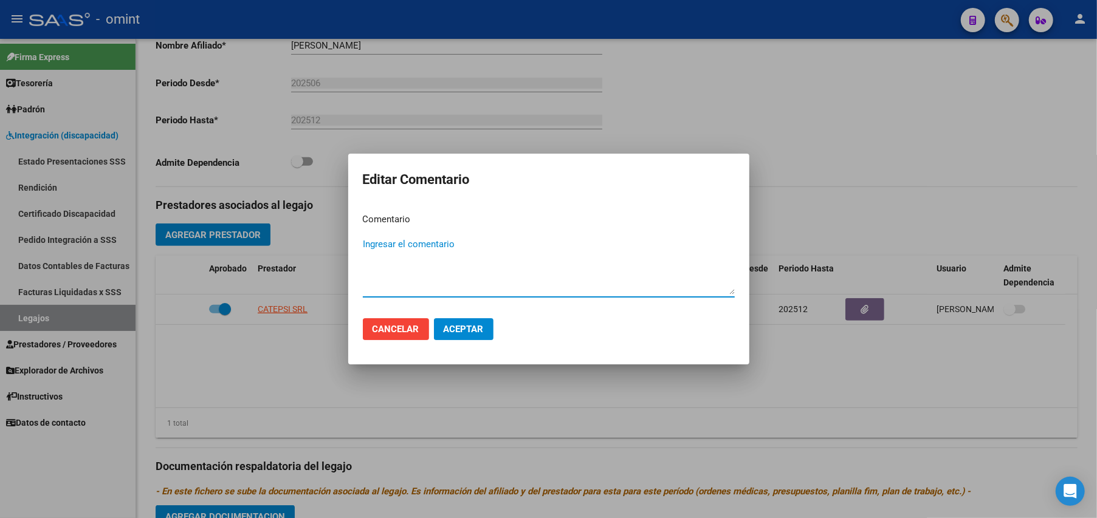
click at [411, 283] on textarea "Ingresar el comentario" at bounding box center [549, 266] width 372 height 57
type textarea "PSC(orientación padres) PSM_FONO"
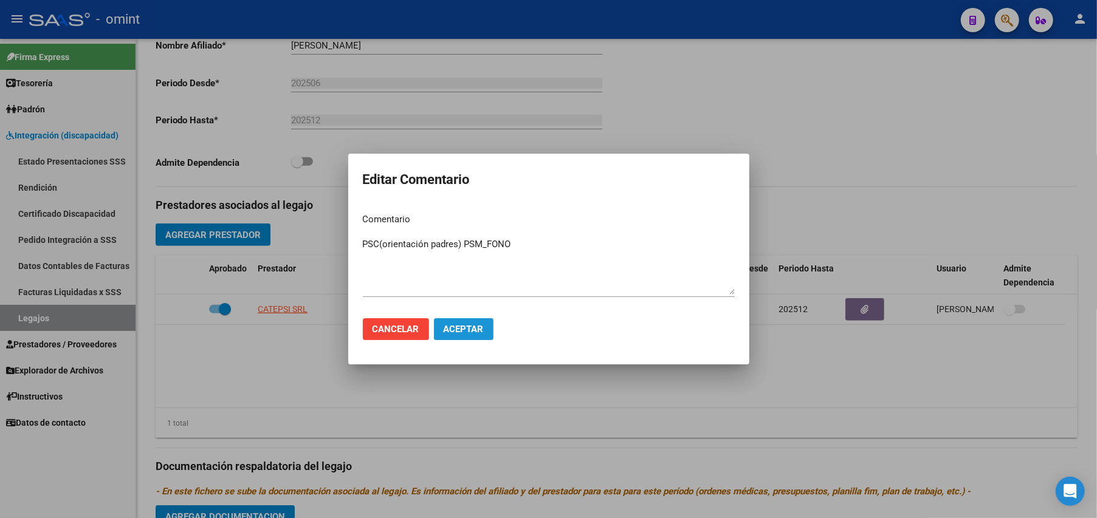
click at [461, 332] on span "Aceptar" at bounding box center [463, 329] width 40 height 11
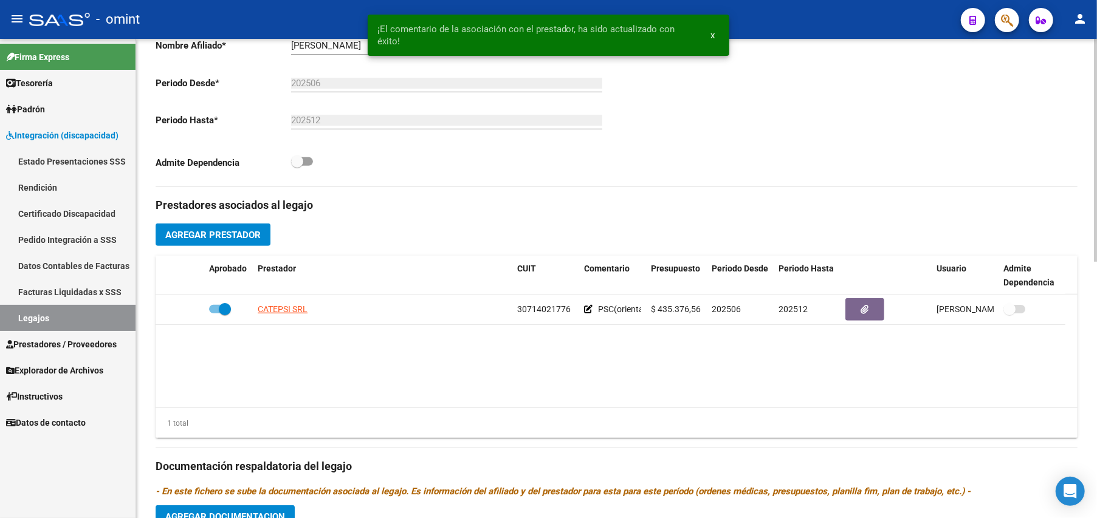
click at [667, 348] on datatable-body "CATEPSI SRL 30714021776 PSC(orientación padres) PSM_FONO $ 435.376,56 202506 20…" at bounding box center [617, 351] width 922 height 113
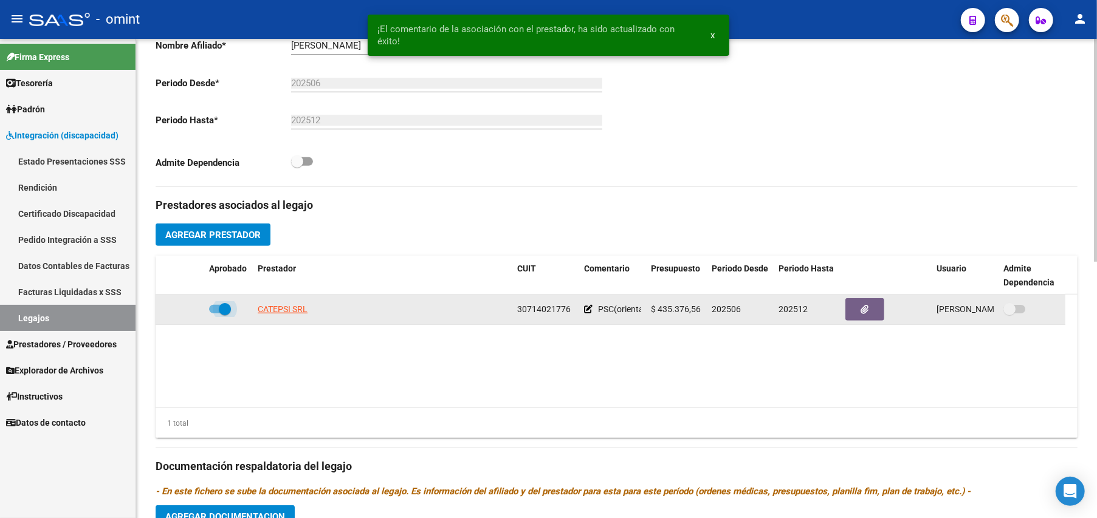
click at [213, 313] on span at bounding box center [220, 309] width 22 height 9
click at [214, 313] on input "checkbox" at bounding box center [214, 313] width 1 height 1
click at [227, 309] on span at bounding box center [220, 309] width 22 height 9
click at [215, 313] on input "checkbox" at bounding box center [214, 313] width 1 height 1
checkbox input "true"
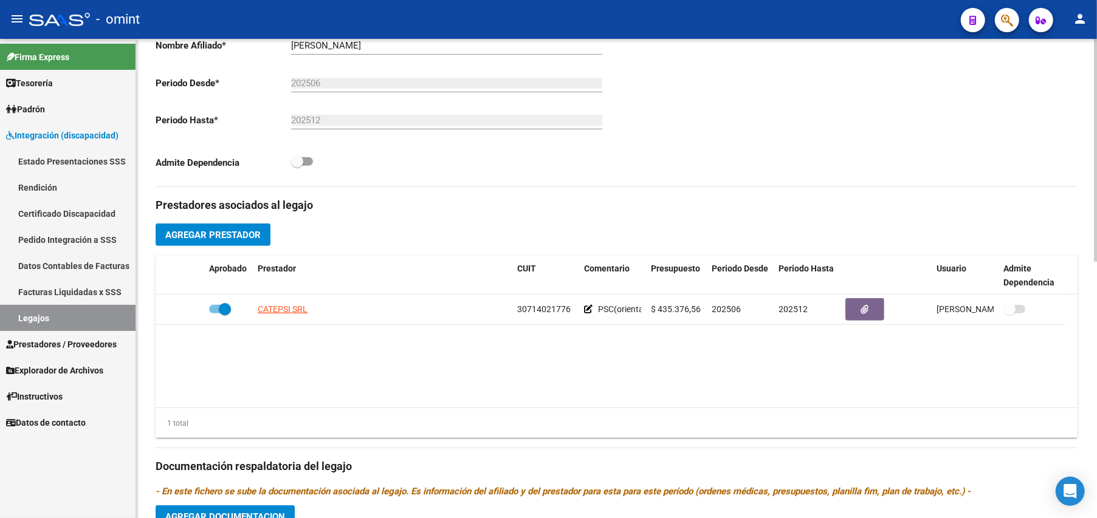
click at [491, 379] on datatable-body "CATEPSI SRL 30714021776 PSC(orientación padres) PSM_FONO $ 435.376,56 202506 20…" at bounding box center [617, 351] width 922 height 113
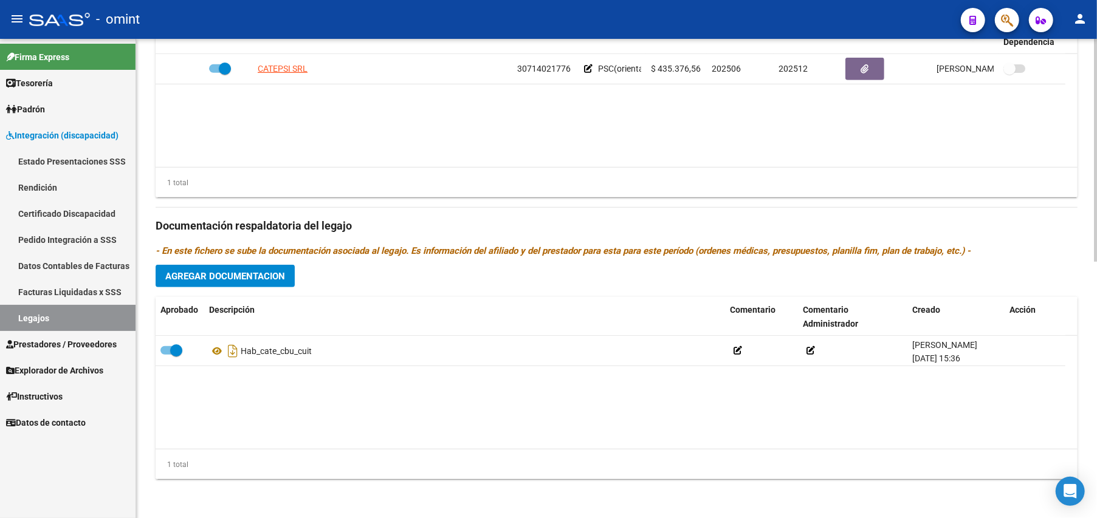
click at [380, 397] on datatable-body "Hab_cate_cbu_cuit [PERSON_NAME] [DATE] 15:36" at bounding box center [617, 392] width 922 height 113
click at [241, 276] on span "Agregar Documentacion" at bounding box center [225, 276] width 120 height 11
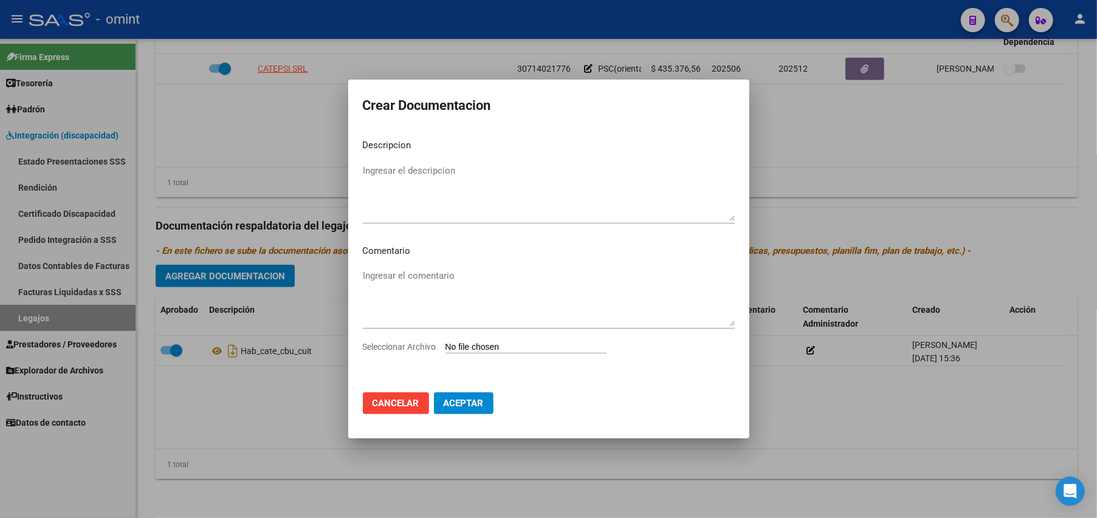
click at [505, 343] on input "Seleccionar Archivo" at bounding box center [525, 348] width 161 height 12
type input "C:\fakepath\1952539302_25053008551_hist-clinic-form008-page1.pdf"
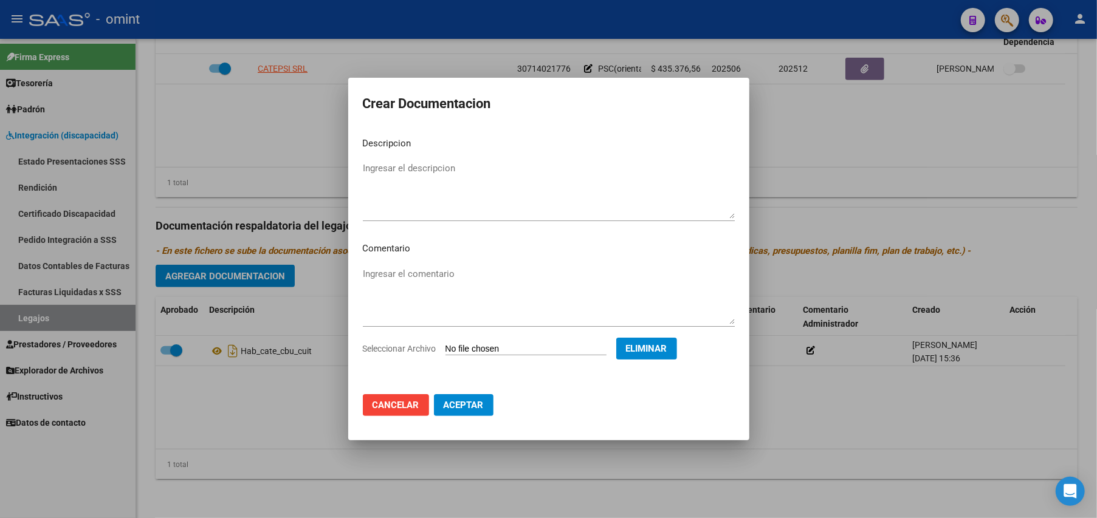
click at [394, 202] on textarea "Ingresar el descripcion" at bounding box center [549, 190] width 372 height 57
type textarea "r"
type textarea "RHC"
click at [473, 409] on span "Aceptar" at bounding box center [463, 405] width 40 height 11
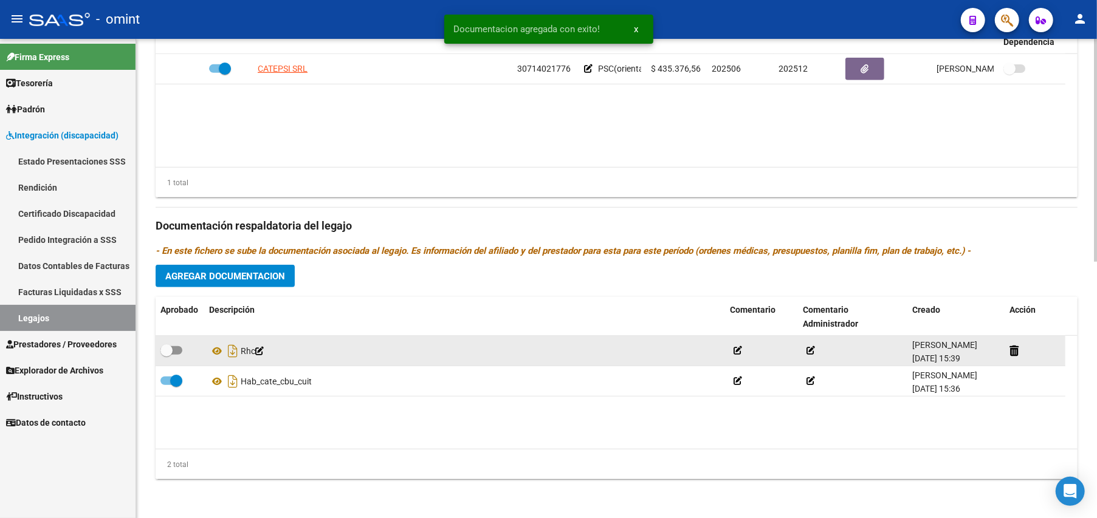
click at [182, 348] on div at bounding box center [179, 351] width 39 height 16
click at [178, 348] on span at bounding box center [171, 350] width 22 height 9
click at [166, 355] on input "checkbox" at bounding box center [166, 355] width 1 height 1
checkbox input "true"
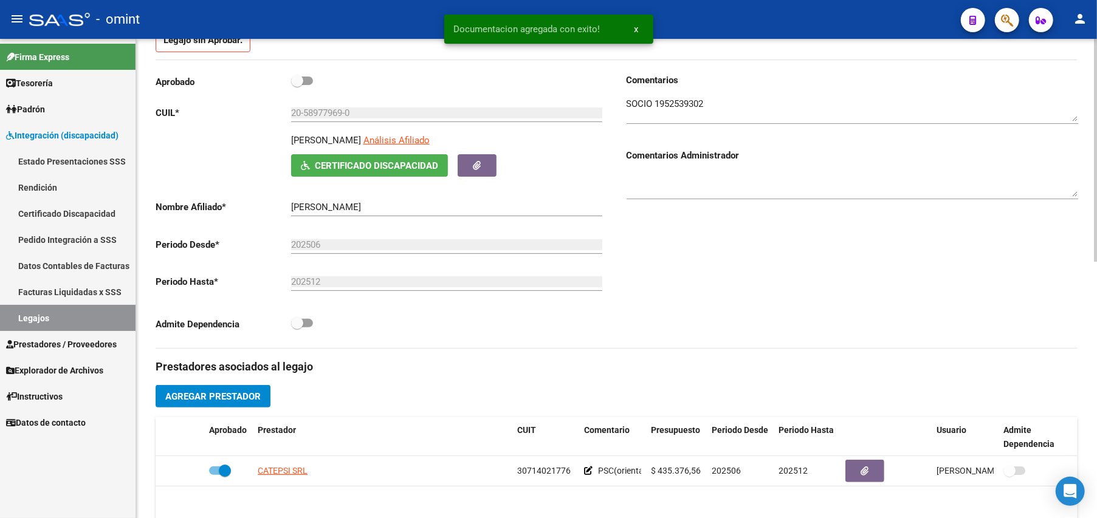
scroll to position [0, 0]
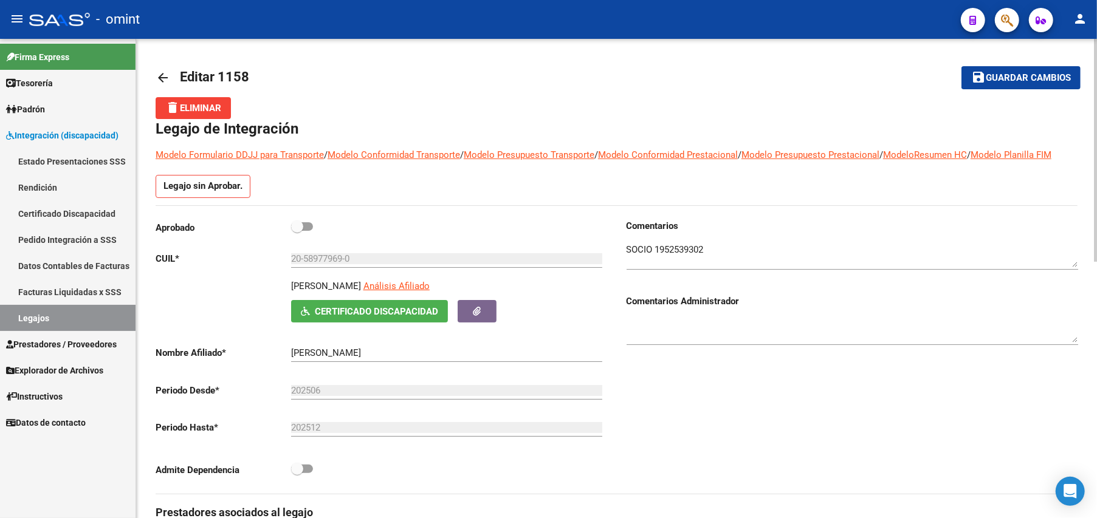
click at [1032, 74] on span "Guardar cambios" at bounding box center [1027, 78] width 85 height 11
click at [312, 227] on span at bounding box center [302, 226] width 22 height 9
click at [297, 231] on input "checkbox" at bounding box center [296, 231] width 1 height 1
checkbox input "true"
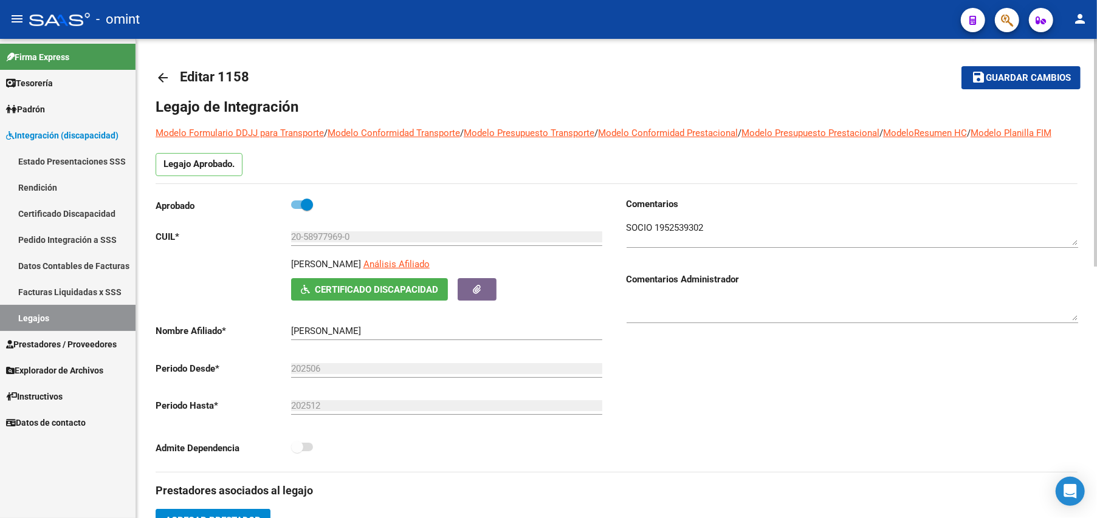
click at [1027, 77] on span "Guardar cambios" at bounding box center [1027, 78] width 85 height 11
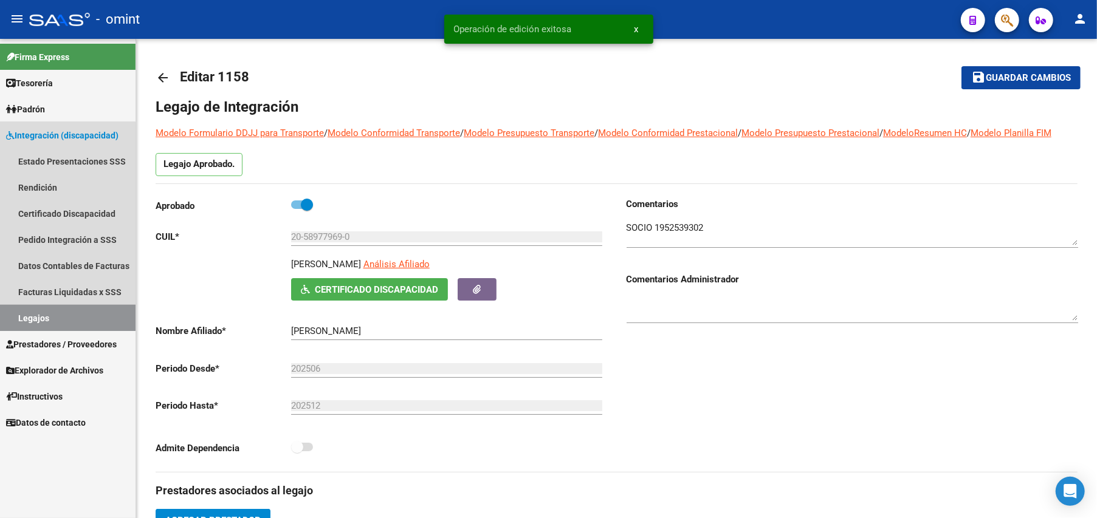
click at [41, 316] on link "Legajos" at bounding box center [67, 318] width 135 height 26
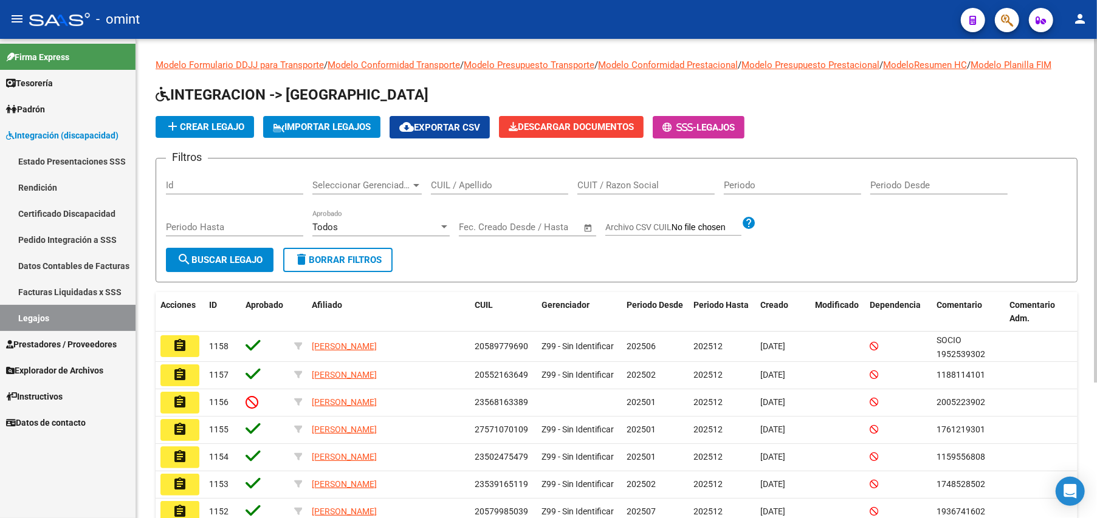
click at [455, 192] on div "CUIL / Apellido" at bounding box center [499, 181] width 137 height 26
click at [455, 186] on input "CUIL / Apellido" at bounding box center [499, 185] width 137 height 11
type input "20589779690"
click at [253, 255] on span "search Buscar Legajo" at bounding box center [220, 260] width 86 height 11
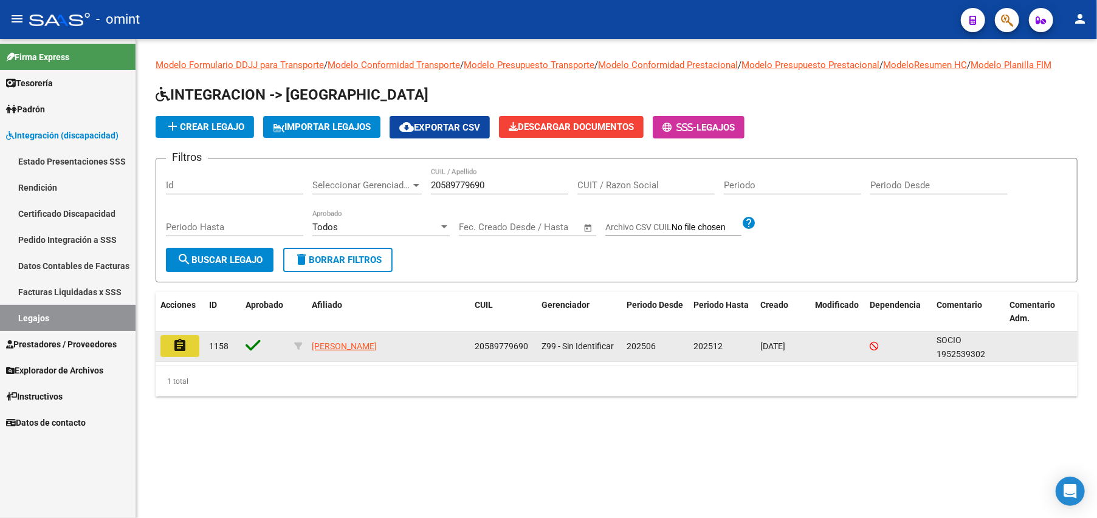
click at [179, 346] on mat-icon "assignment" at bounding box center [180, 345] width 15 height 15
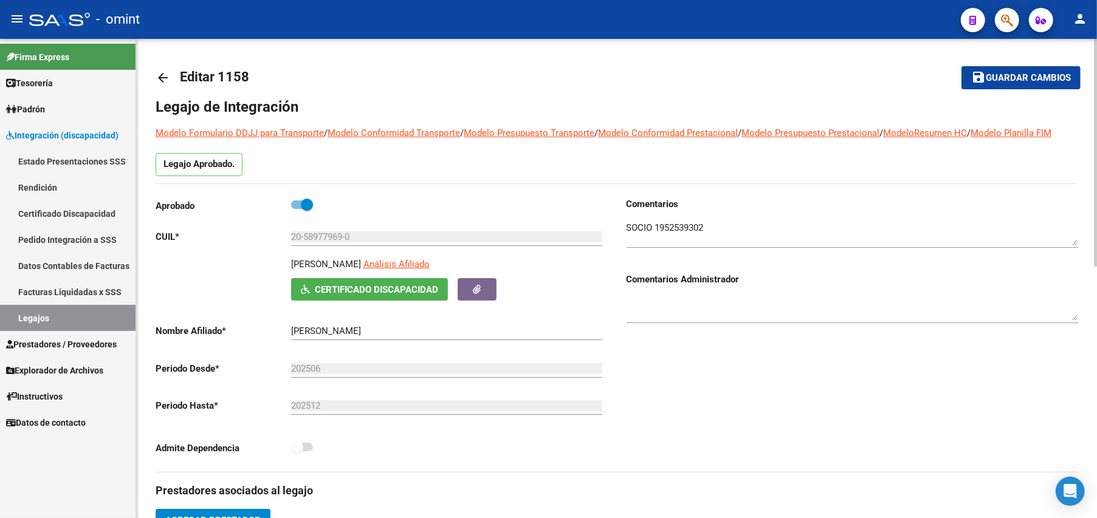
scroll to position [324, 0]
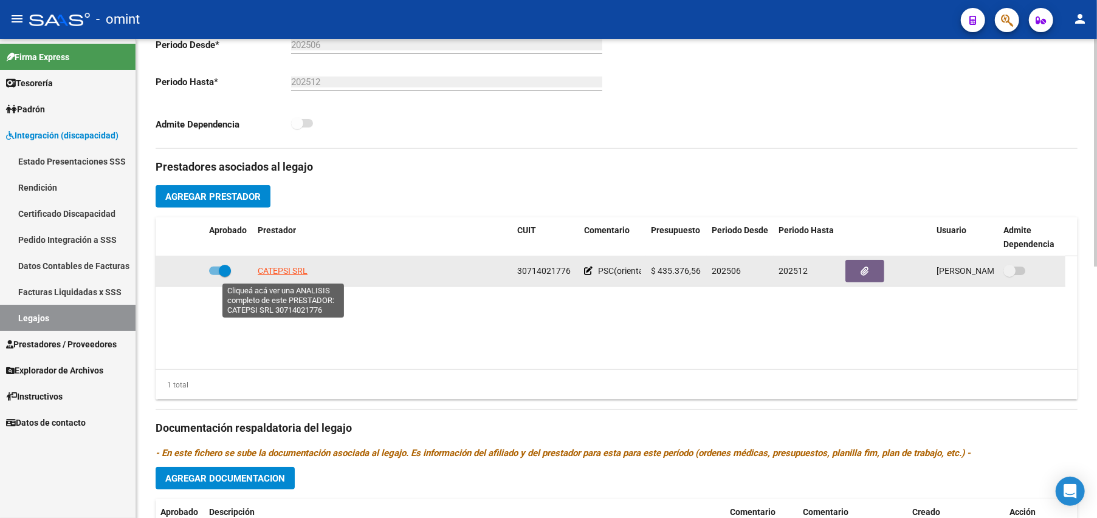
click at [282, 273] on span "CATEPSI SRL" at bounding box center [283, 271] width 50 height 10
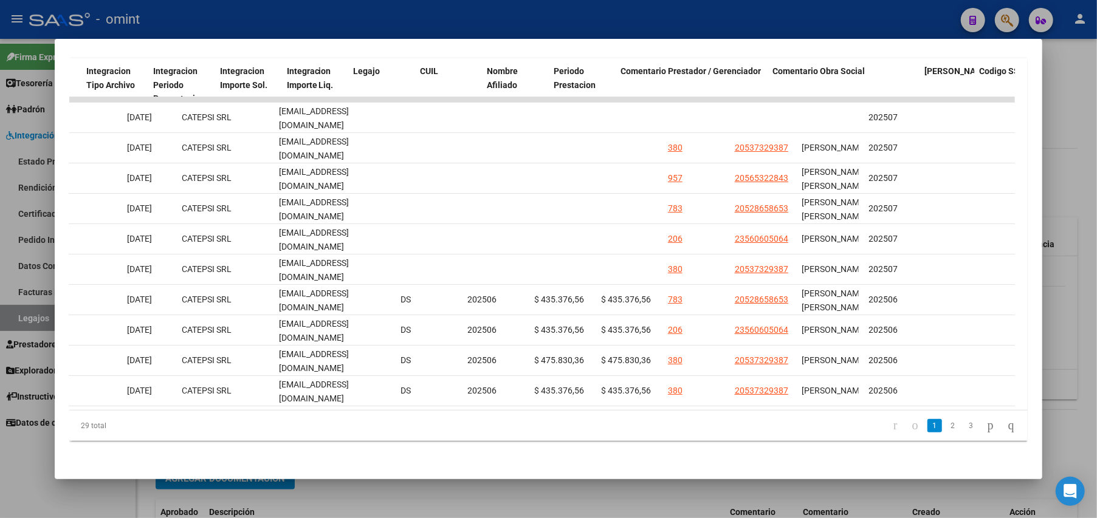
scroll to position [0, 1679]
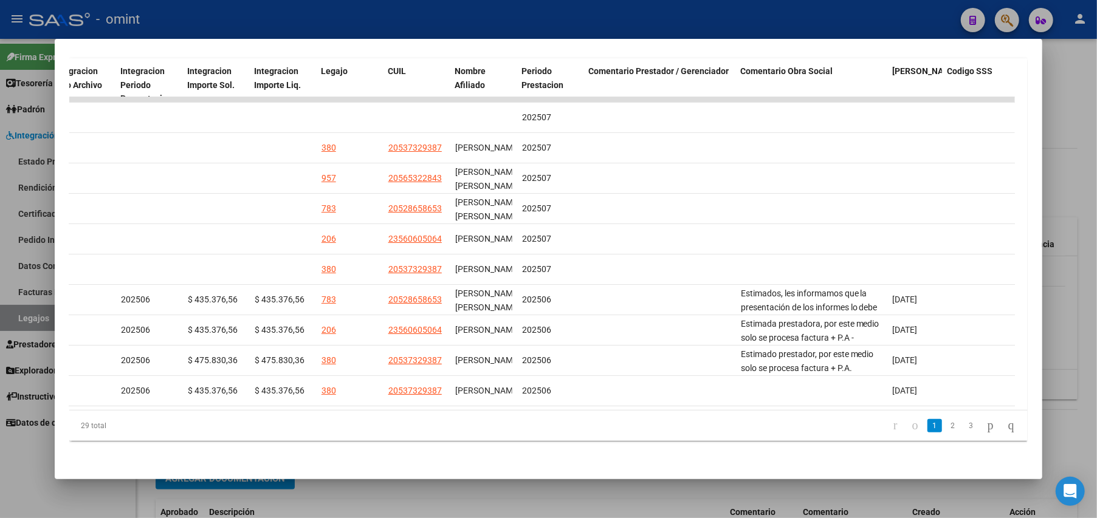
click at [1074, 78] on div at bounding box center [548, 259] width 1097 height 518
